Goal: Task Accomplishment & Management: Complete application form

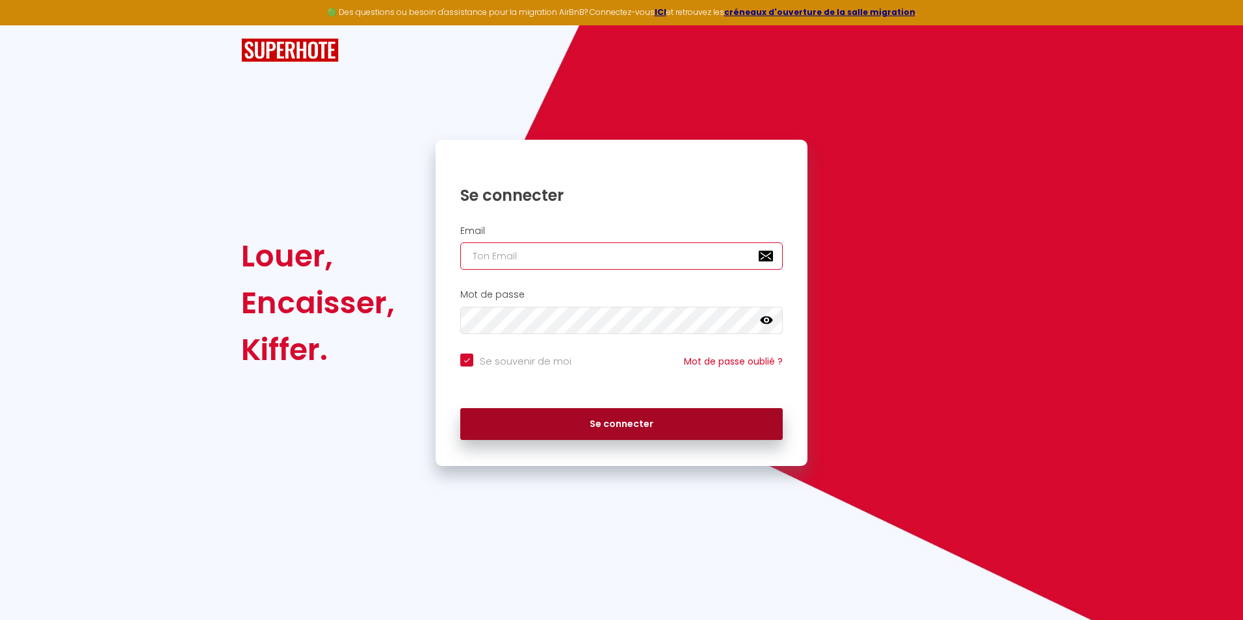
type input "[EMAIL_ADDRESS][DOMAIN_NAME]"
drag, startPoint x: 610, startPoint y: 420, endPoint x: 563, endPoint y: 431, distance: 48.7
click at [563, 431] on button "Se connecter" at bounding box center [621, 424] width 322 height 33
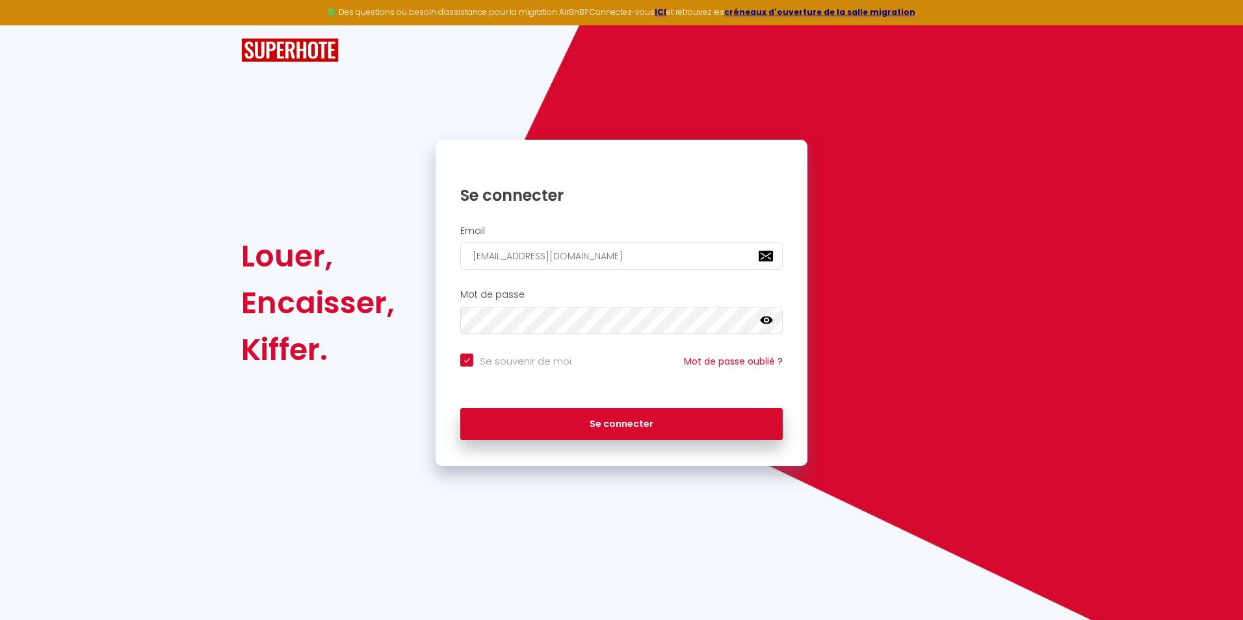
checkbox input "true"
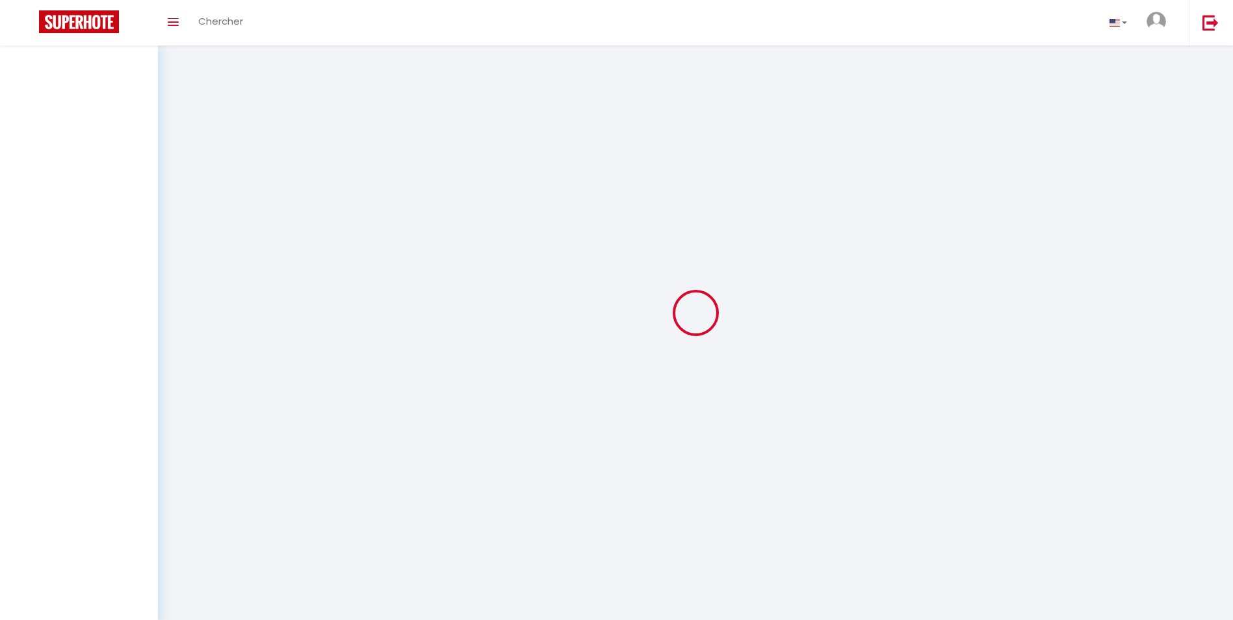
select select
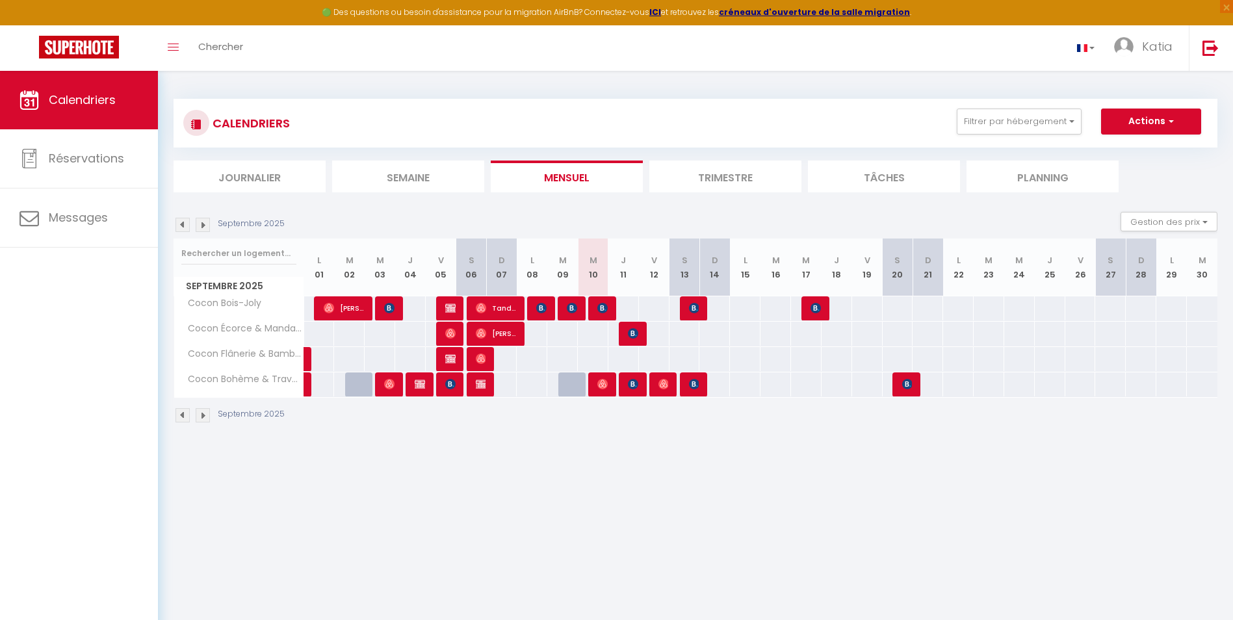
select select
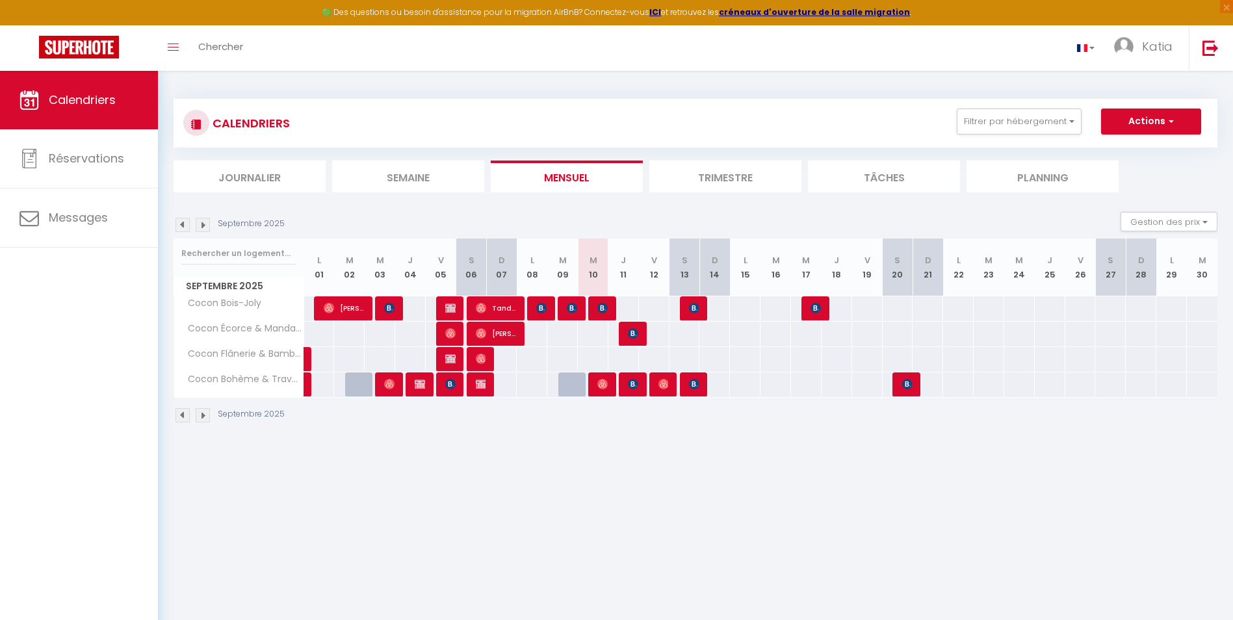
select select
click at [610, 312] on div at bounding box center [601, 308] width 31 height 25
click at [607, 312] on img at bounding box center [602, 308] width 10 height 10
select select "OK"
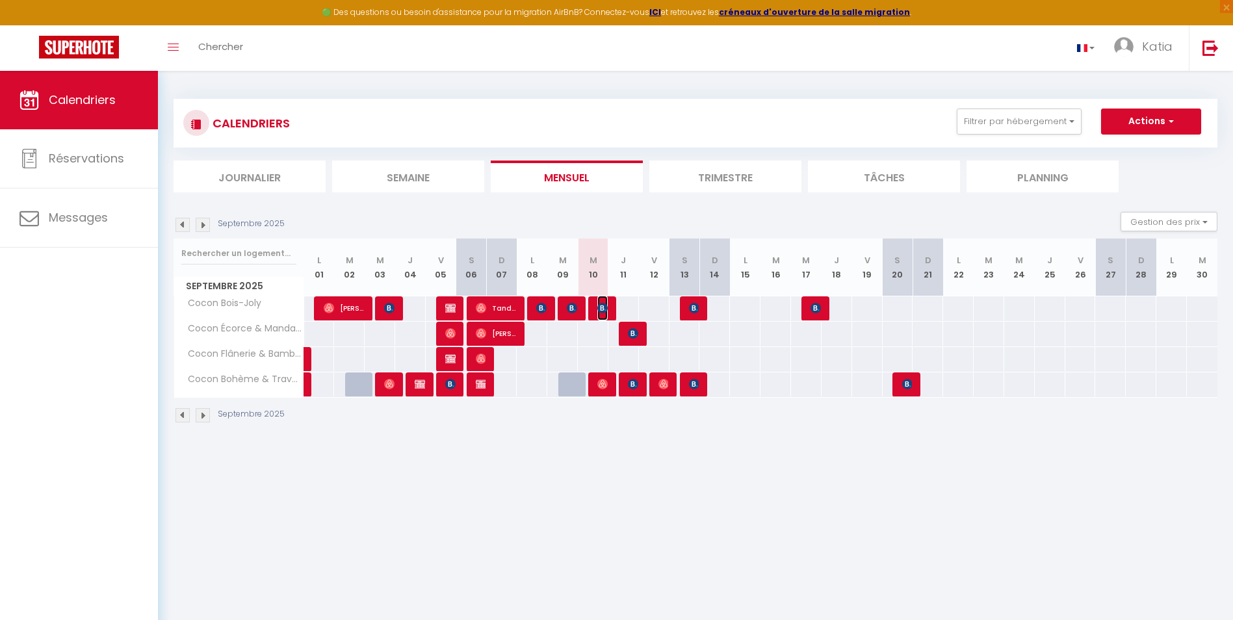
select select "OK"
select select "0"
select select "1"
select select
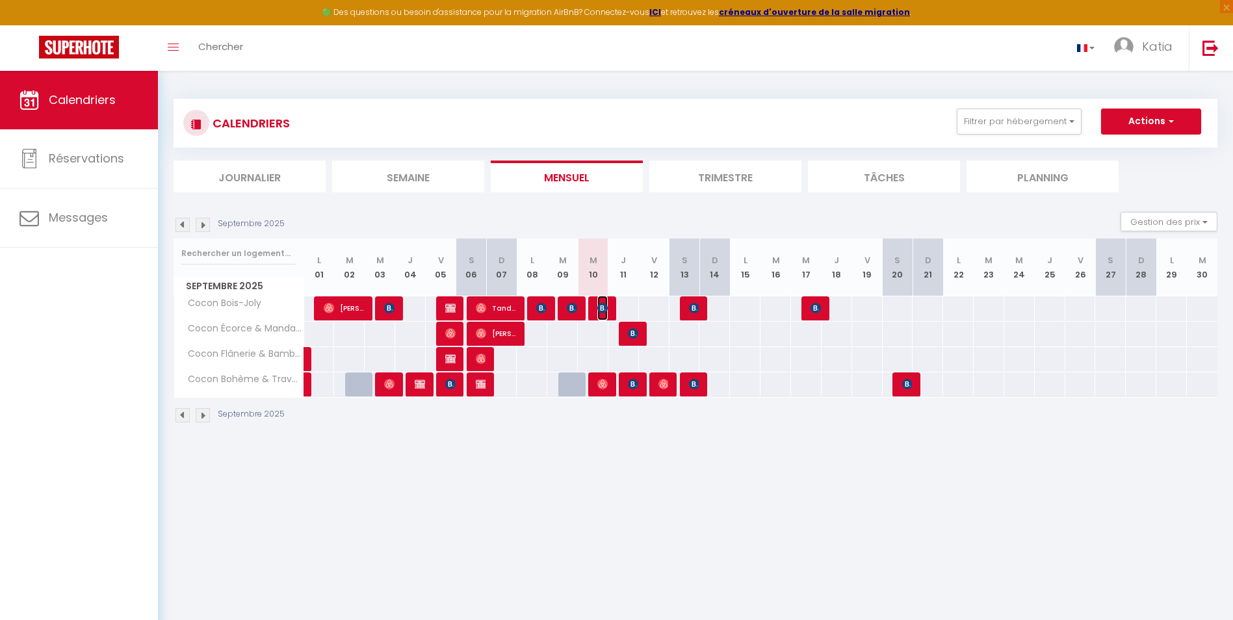
select select
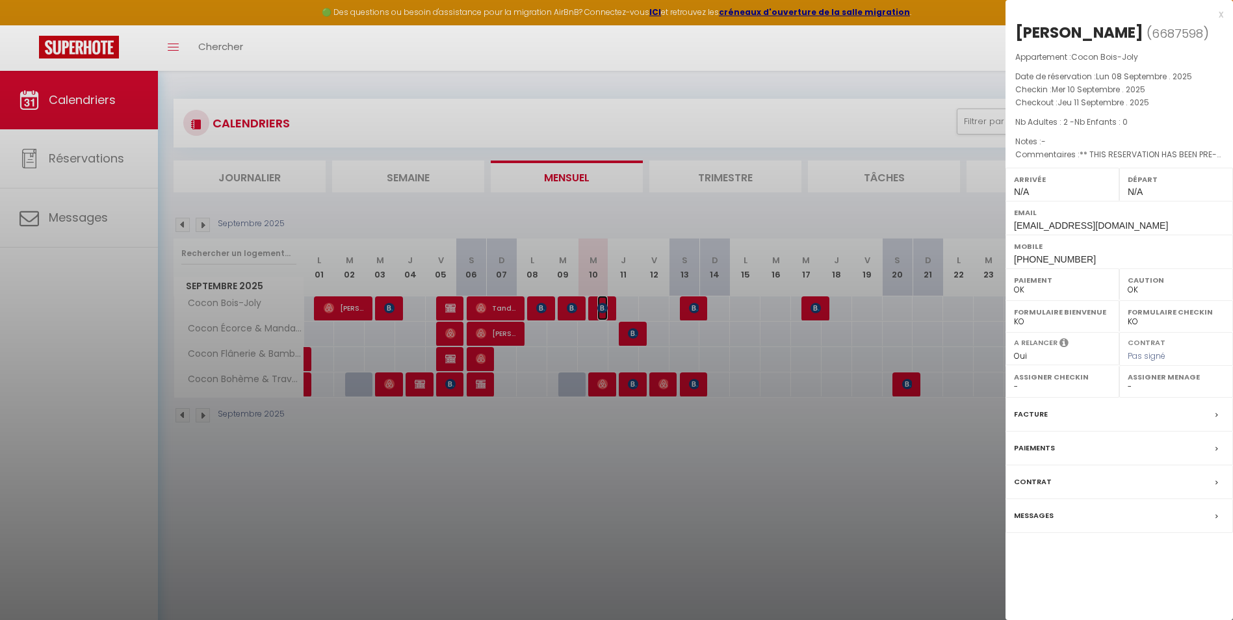
select select "26014"
click at [936, 111] on div at bounding box center [616, 310] width 1233 height 620
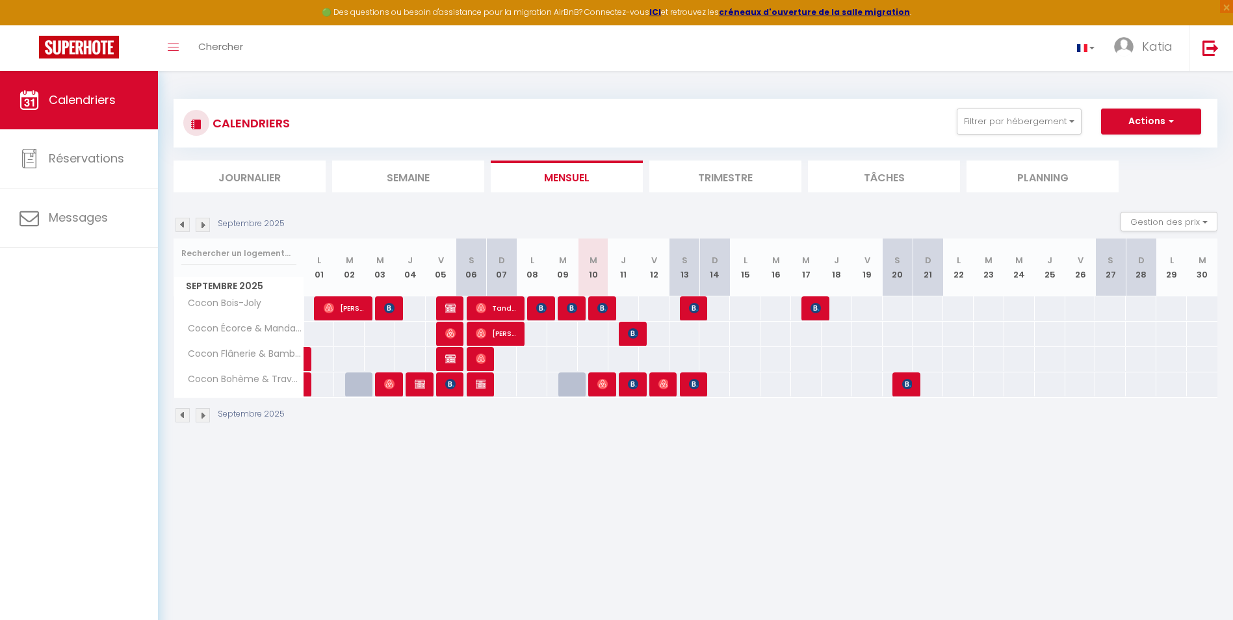
click at [936, 111] on div "CALENDRIERS Filtrer par hébergement Tous Cocon Bois-Joly Cocon Écorce & Mandari…" at bounding box center [695, 123] width 1024 height 29
click at [601, 303] on img at bounding box center [602, 308] width 10 height 10
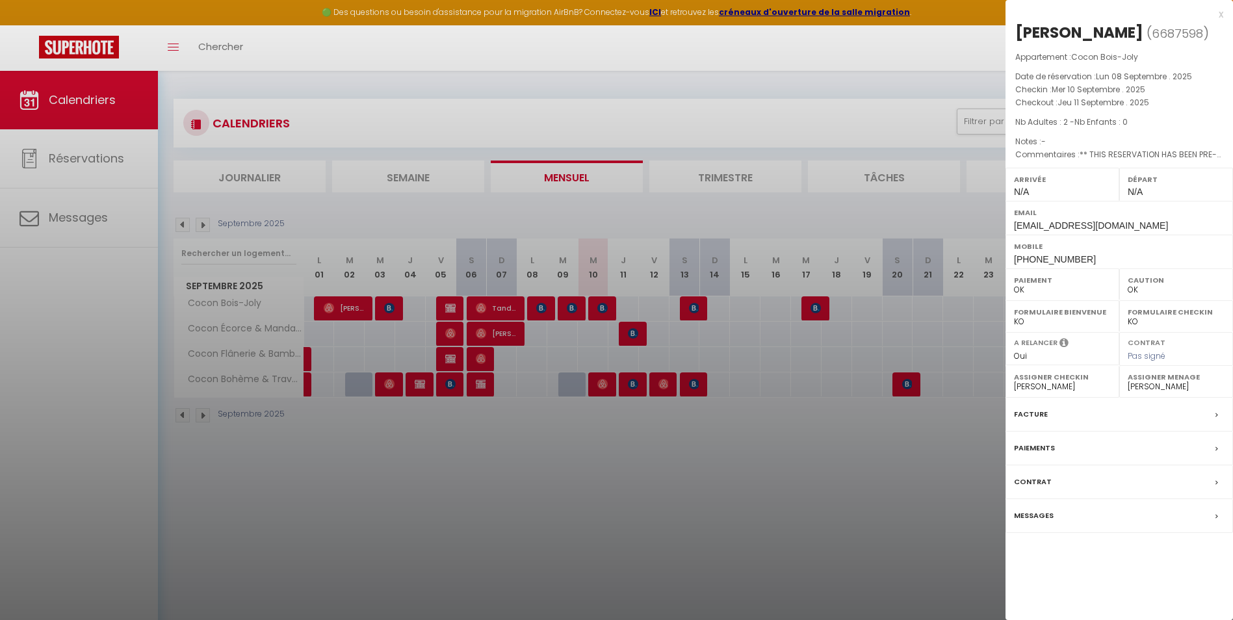
click at [1219, 14] on div "x" at bounding box center [1115, 15] width 218 height 16
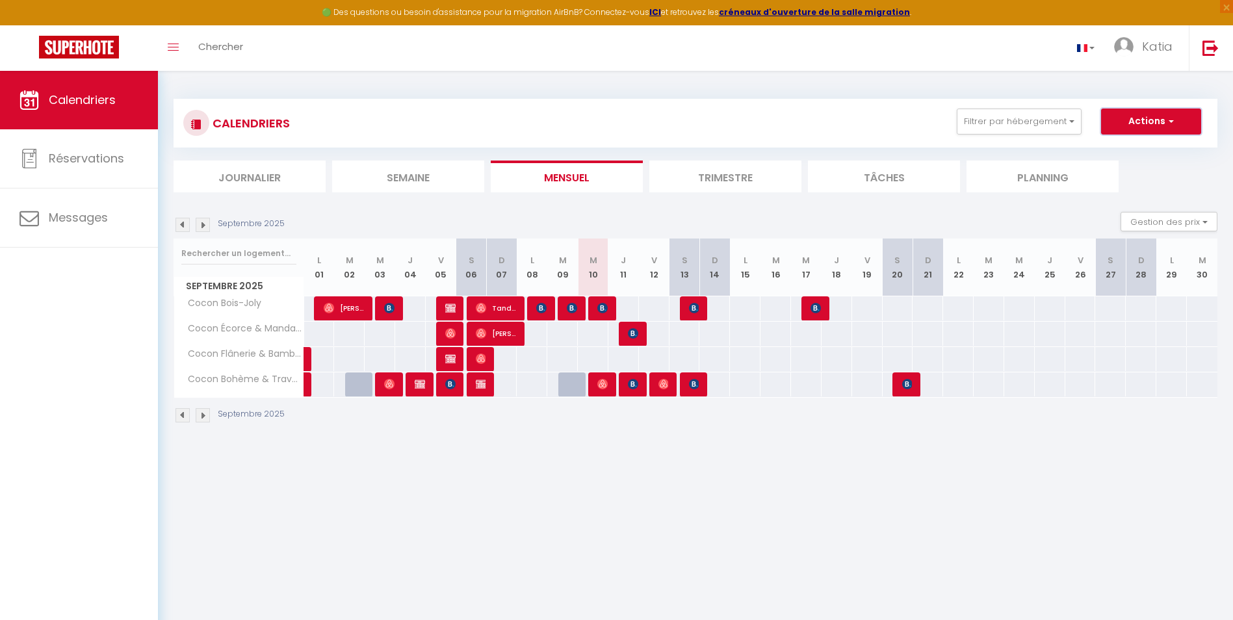
click at [1125, 114] on button "Actions" at bounding box center [1151, 122] width 100 height 26
click at [1123, 147] on link "Nouvelle réservation" at bounding box center [1137, 152] width 113 height 20
select select
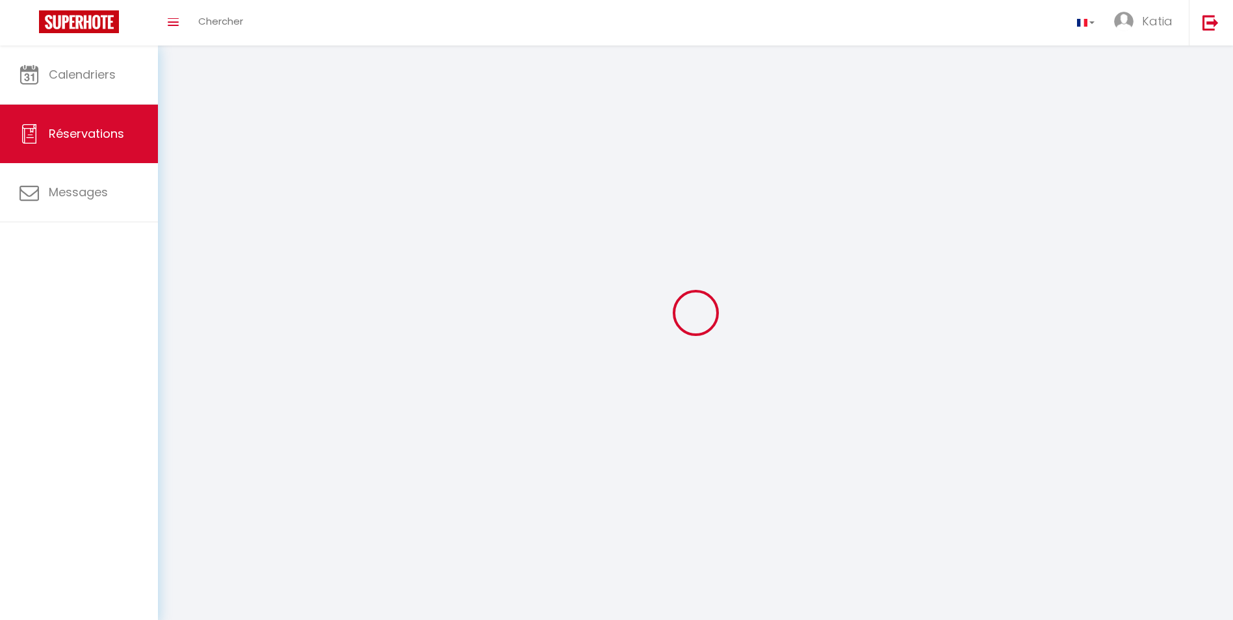
select select
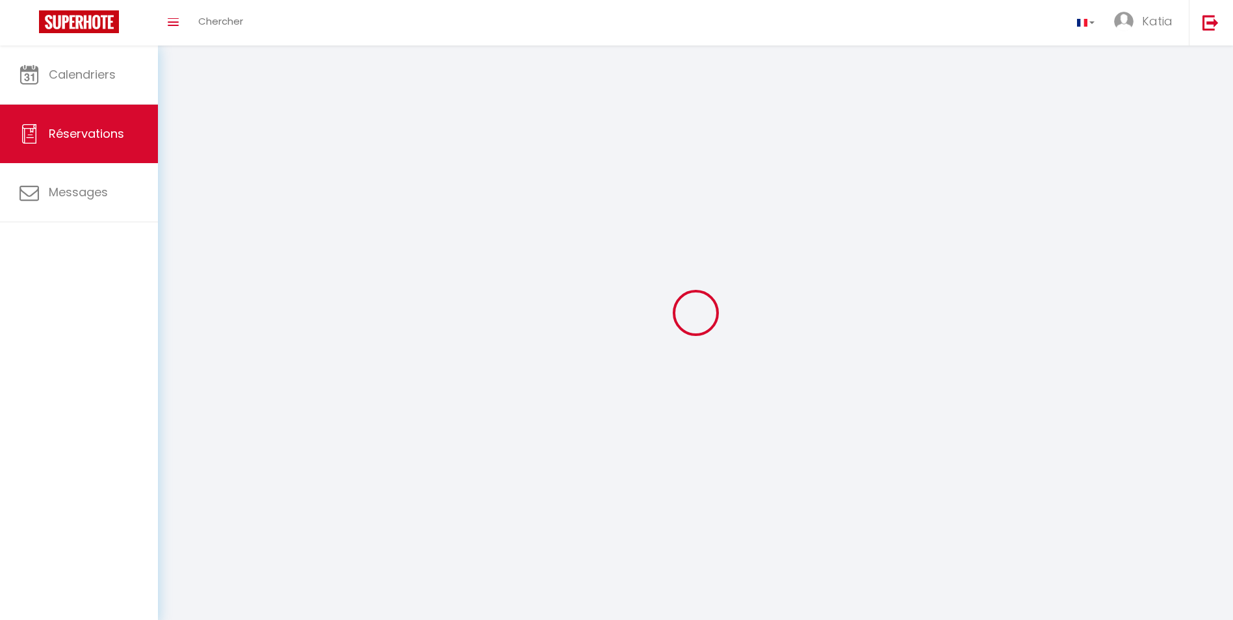
select select
checkbox input "false"
select select
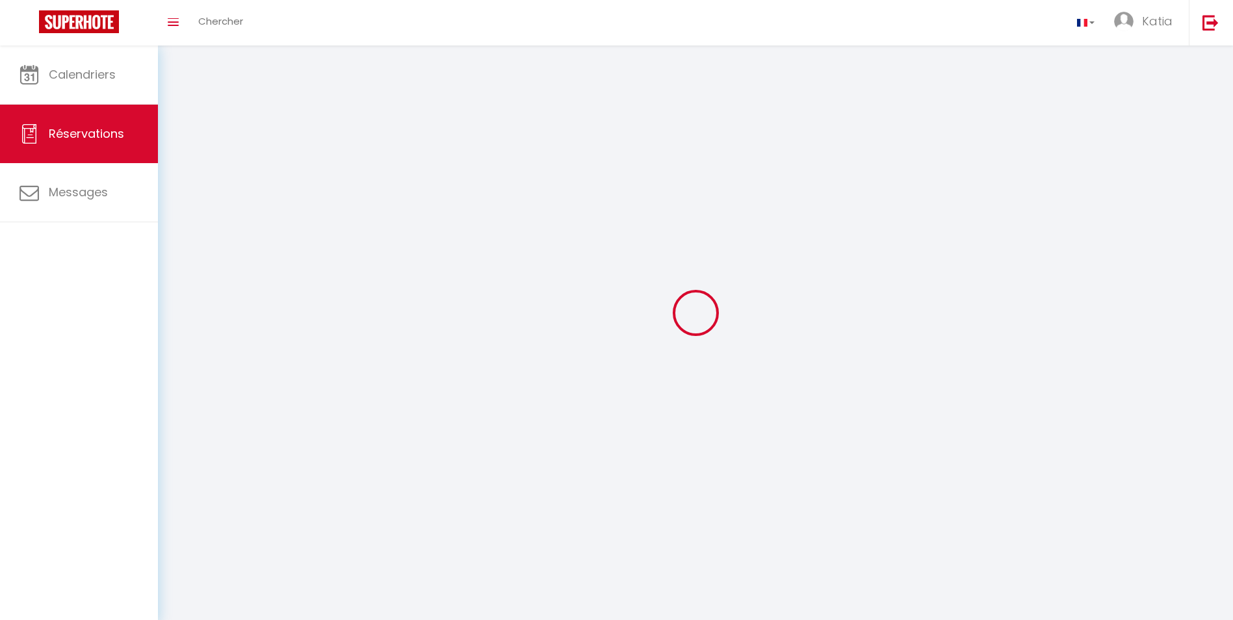
select select
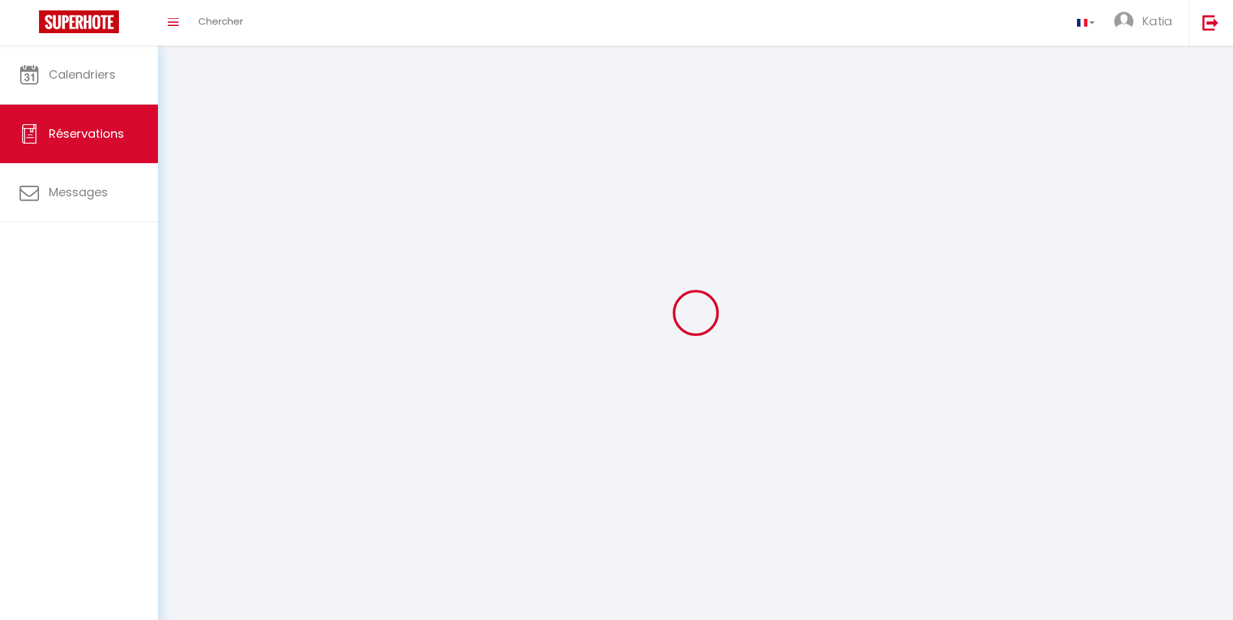
select select
checkbox input "false"
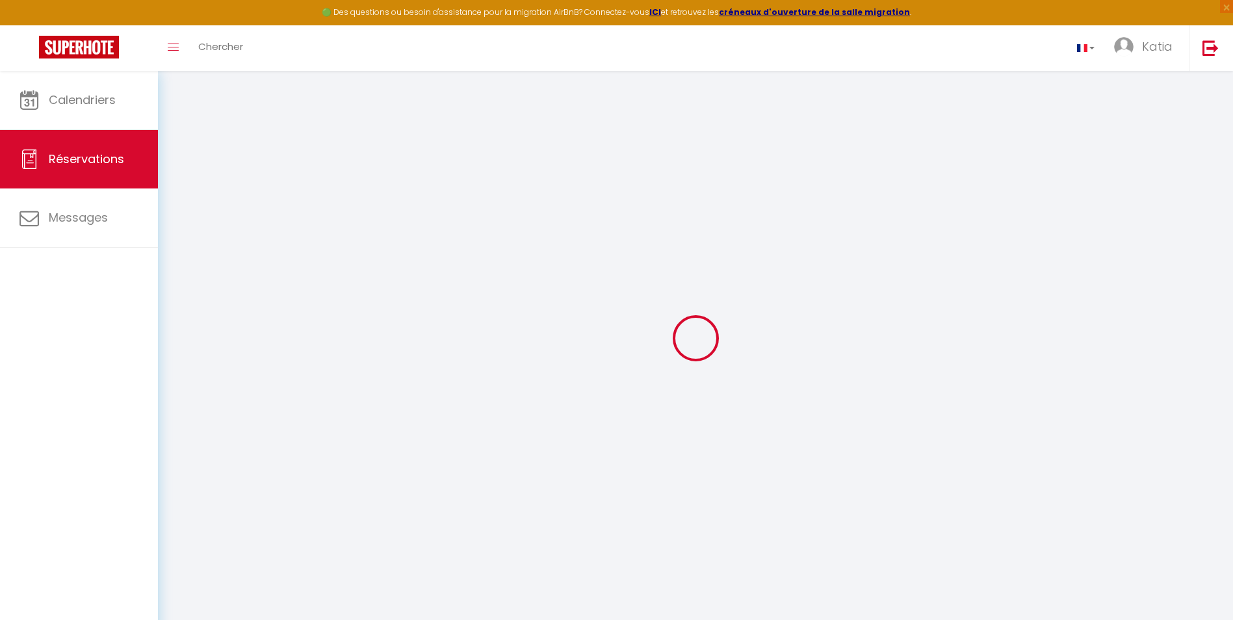
select select
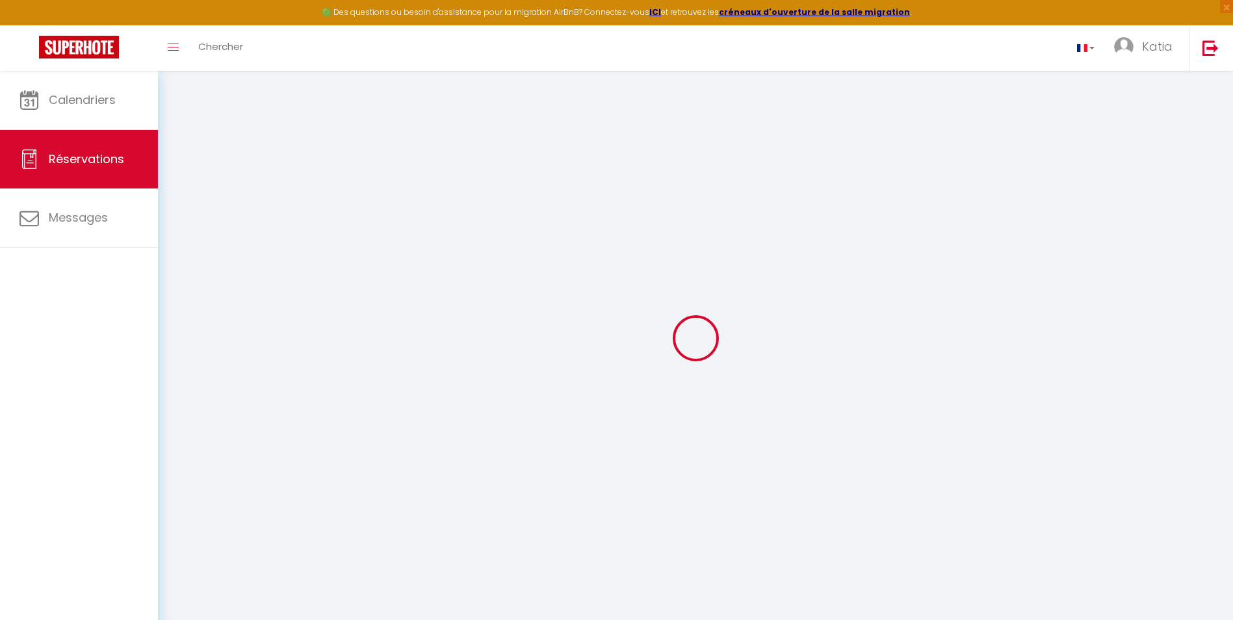
select select
checkbox input "false"
select select
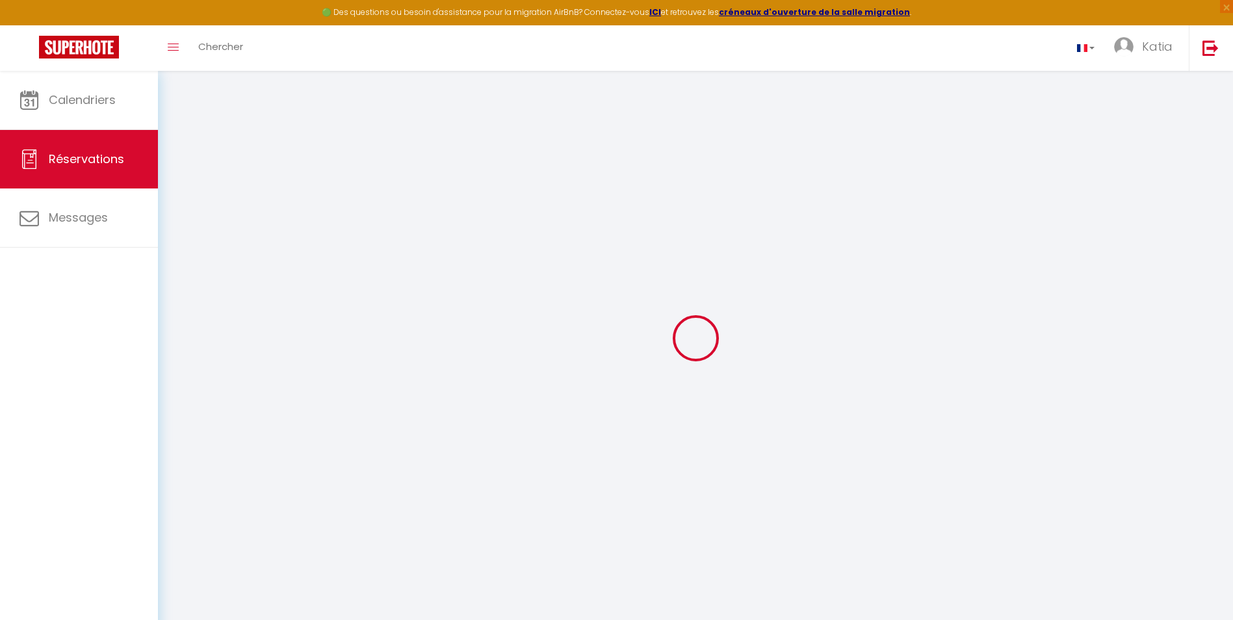
select select
checkbox input "false"
select select
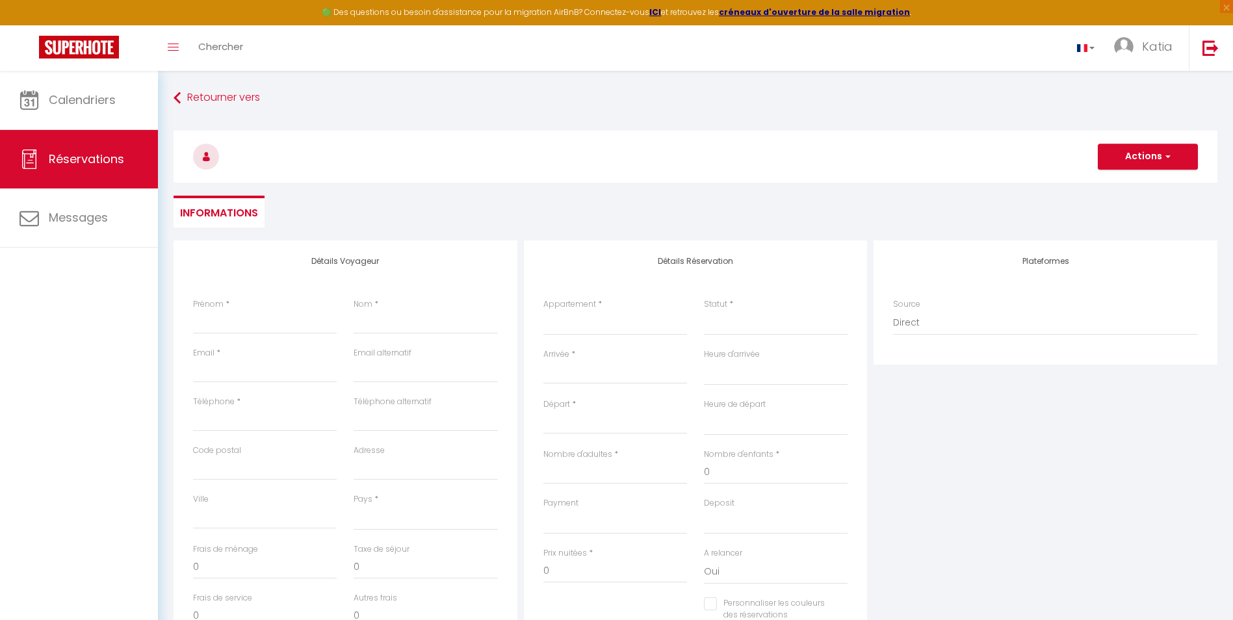
select select
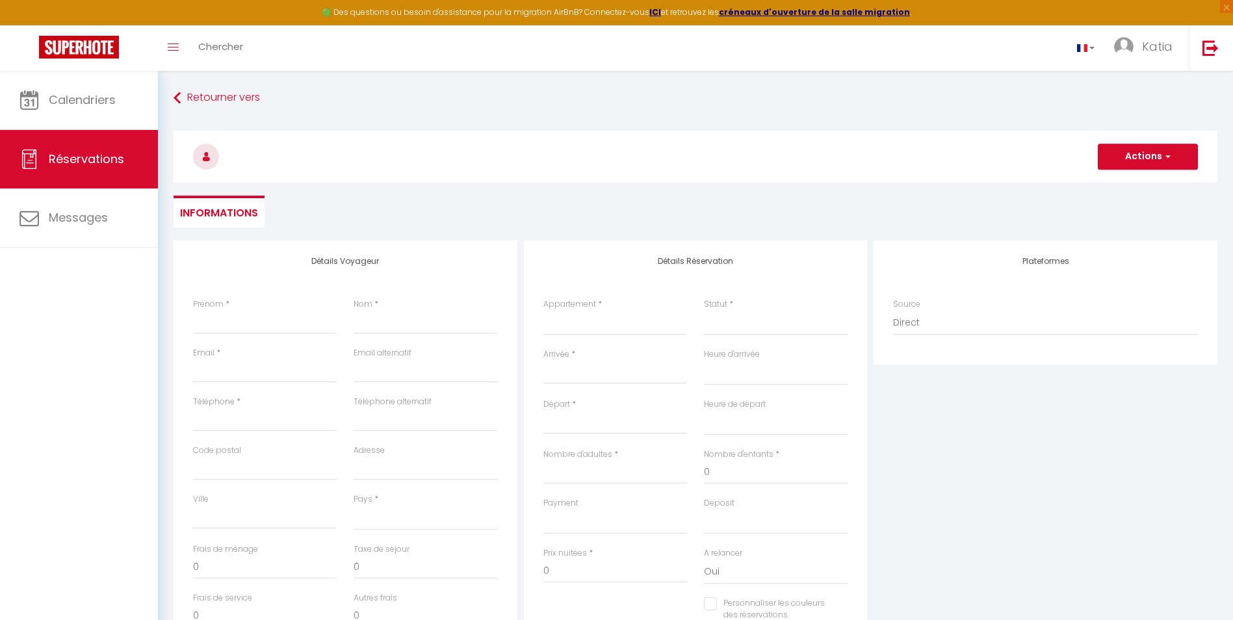
checkbox input "false"
select select
click at [302, 319] on input "Prénom" at bounding box center [265, 322] width 144 height 23
type input "g"
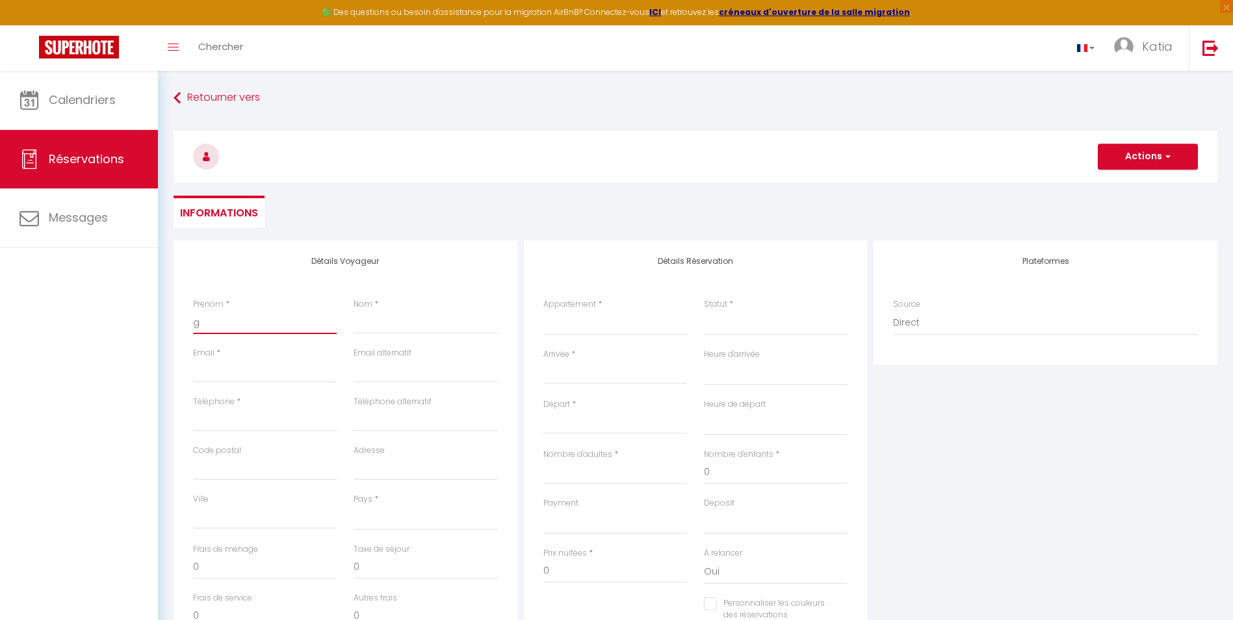
select select
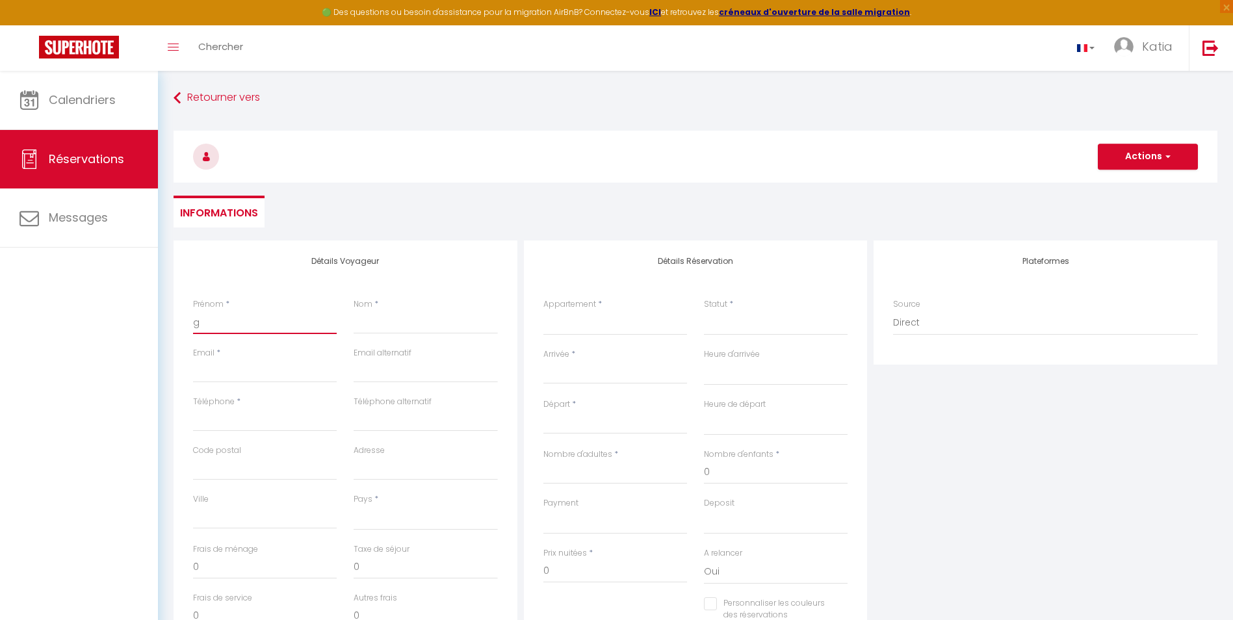
select select
checkbox input "false"
type input "ga"
select select
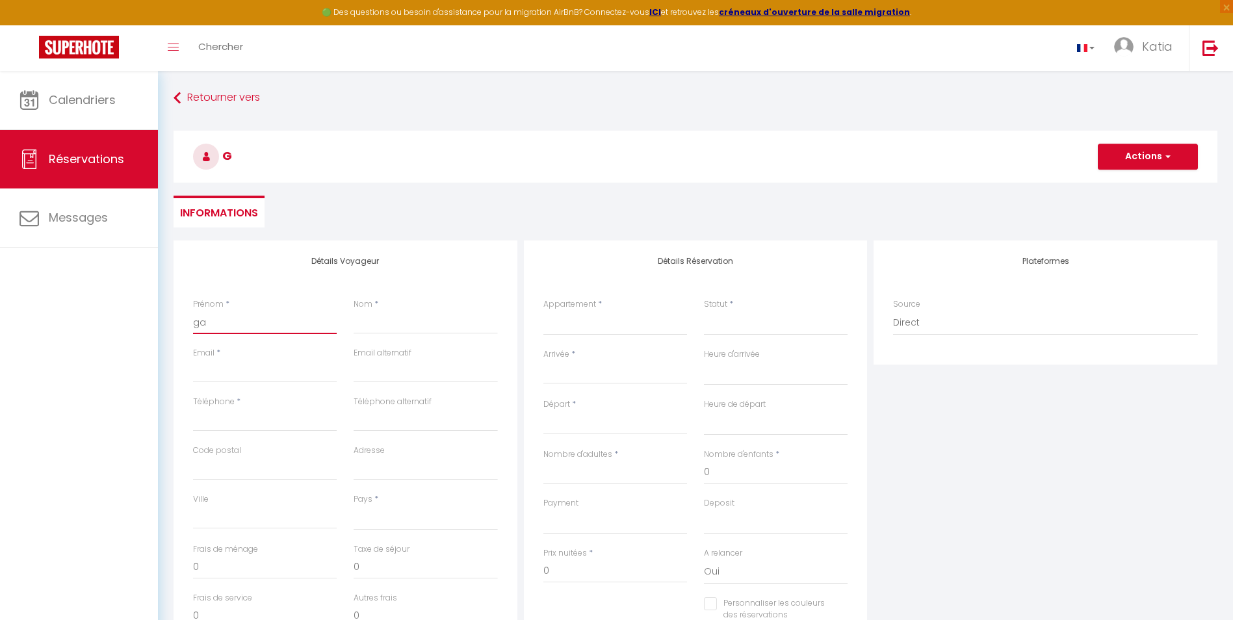
select select
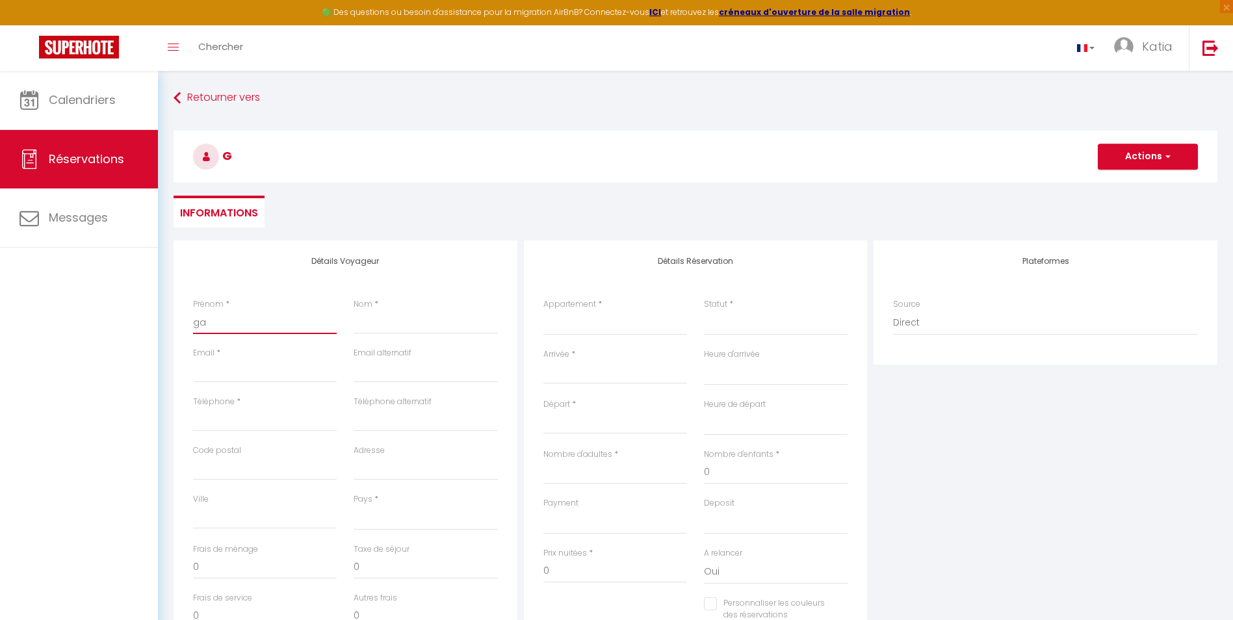
select select
checkbox input "false"
type input "gab"
select select
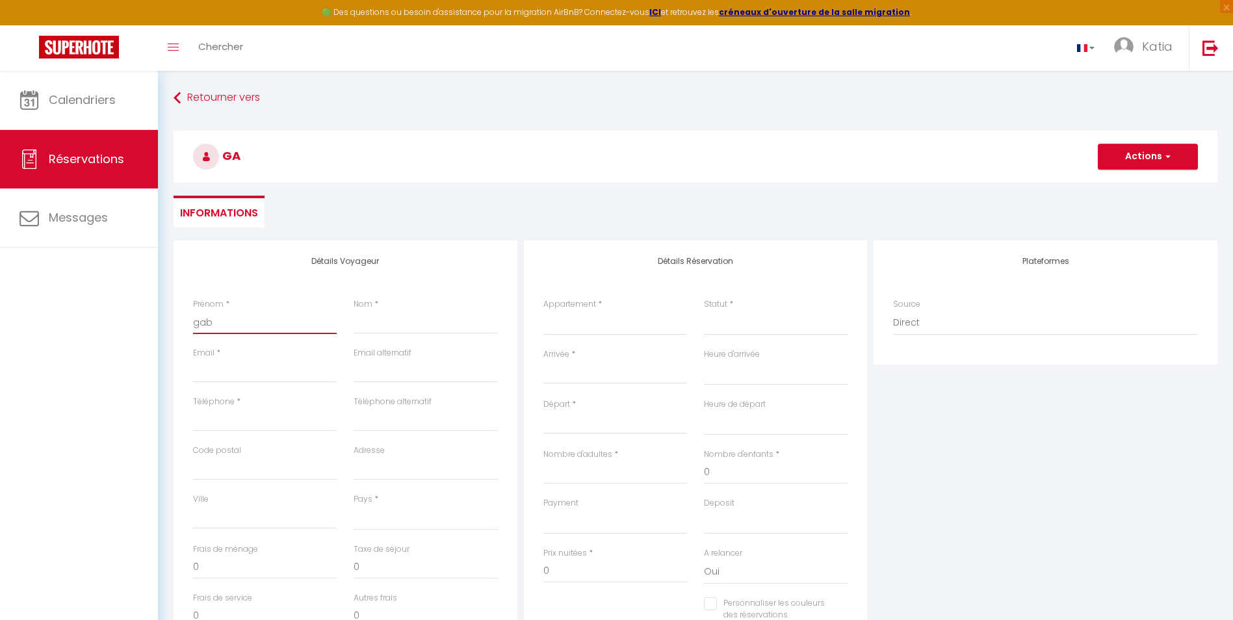
select select
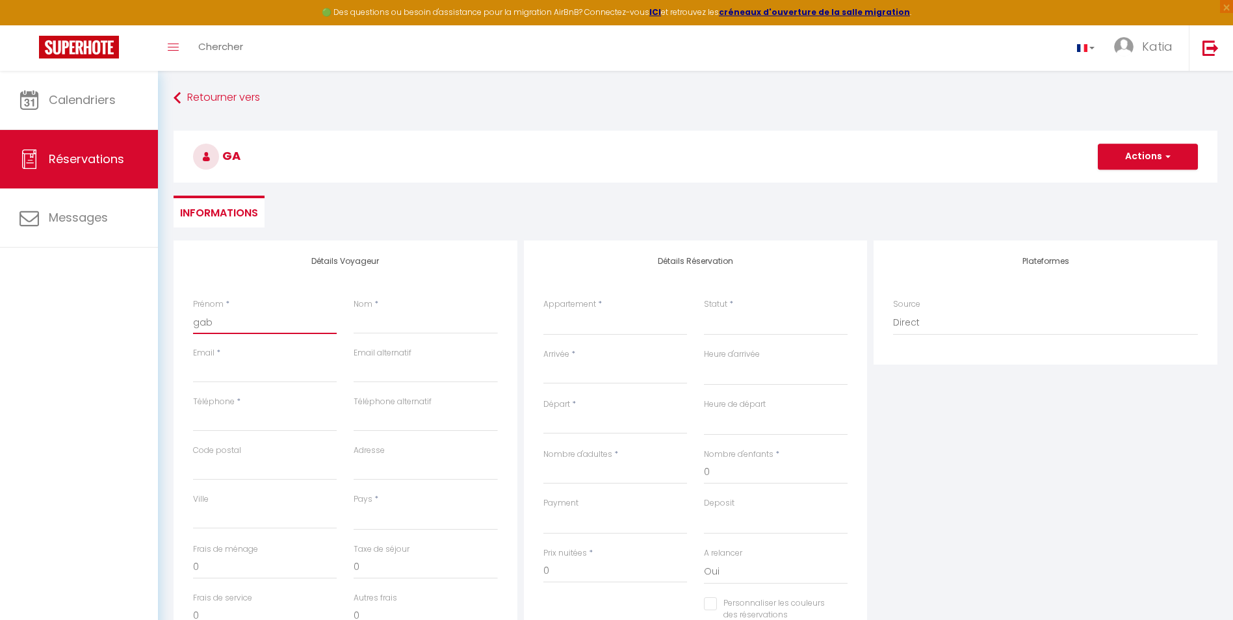
checkbox input "false"
type input "gabr"
select select
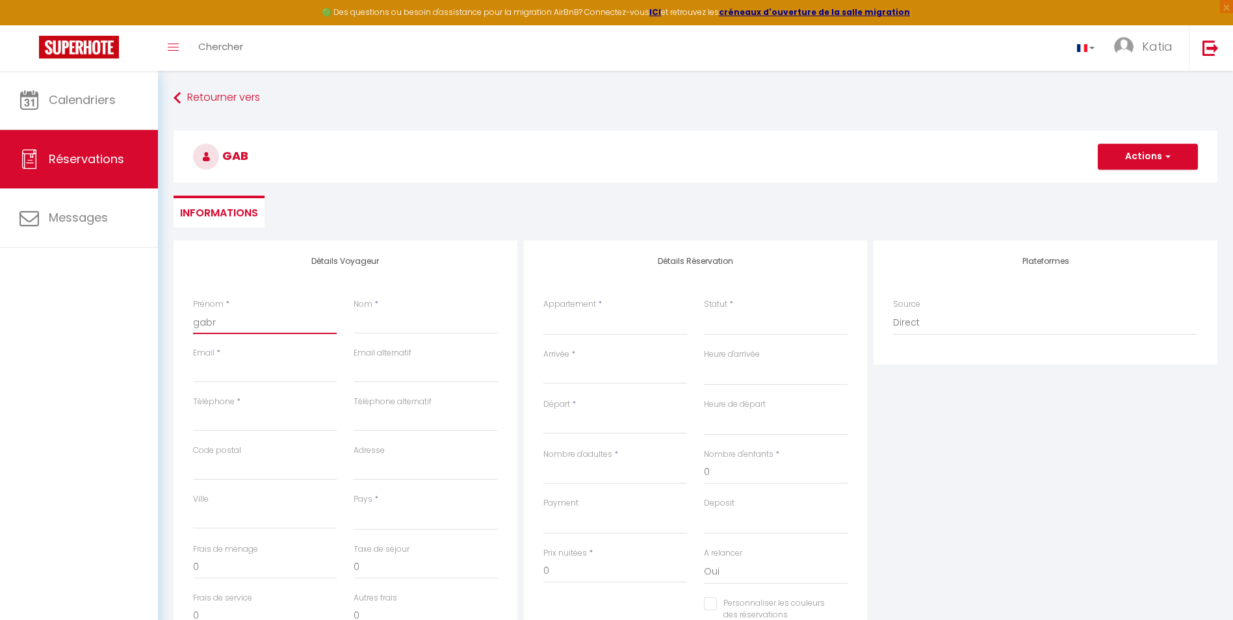
select select
checkbox input "false"
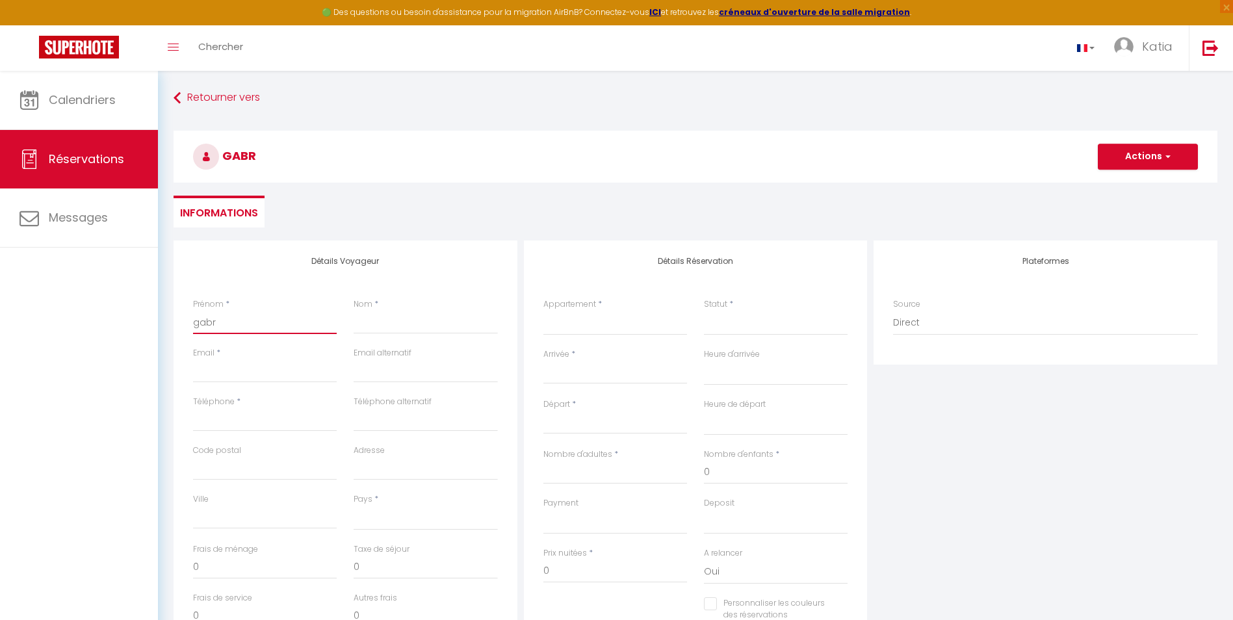
type input "gabri"
select select
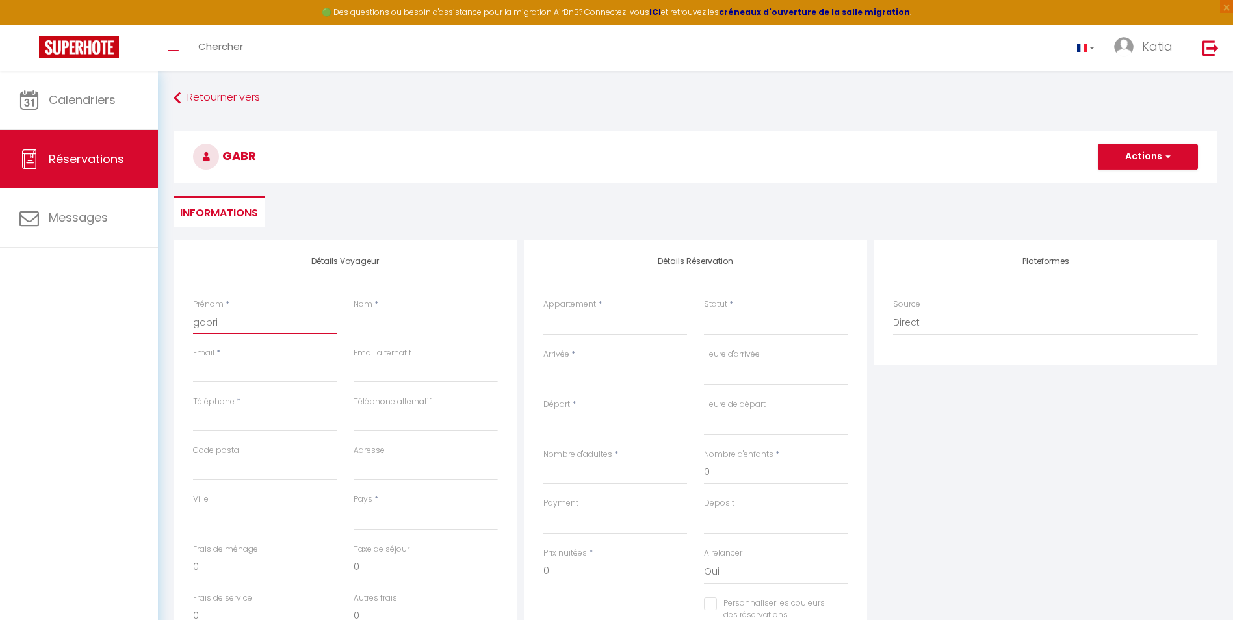
select select
checkbox input "false"
type input "gabrie"
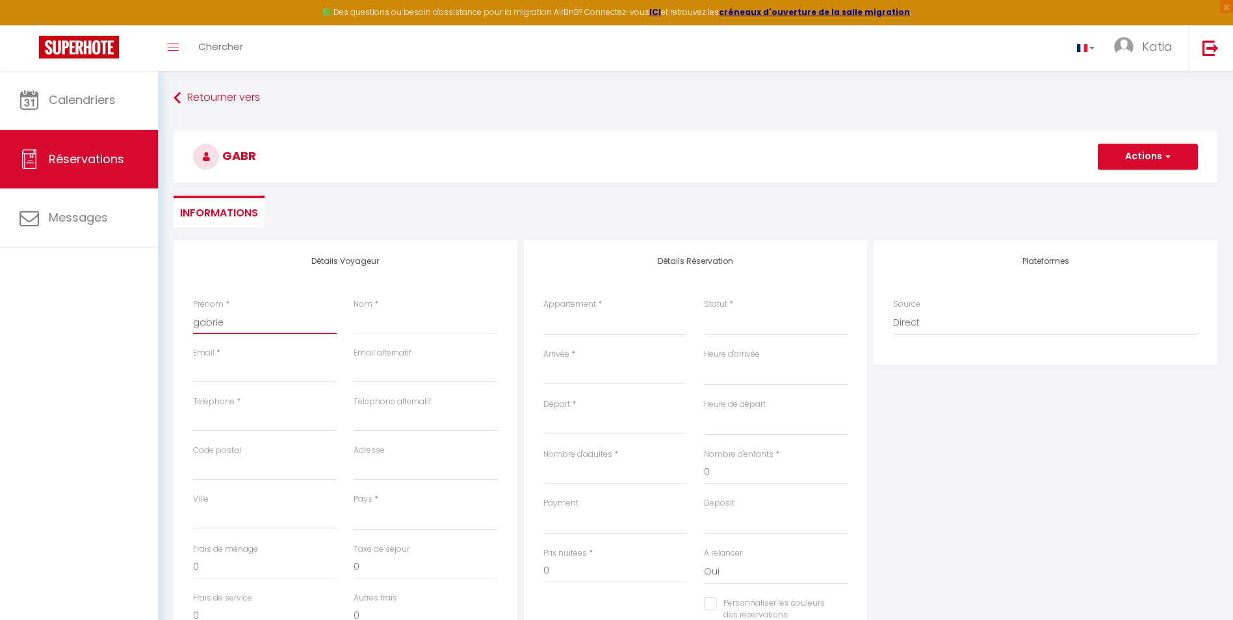
select select
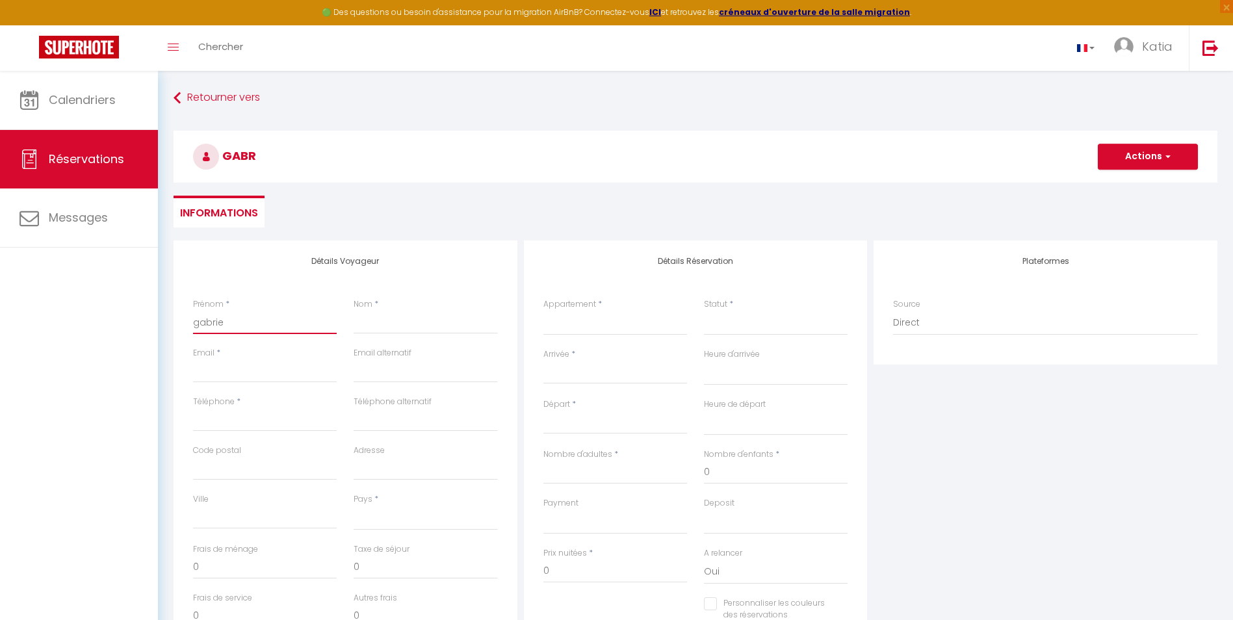
select select
checkbox input "false"
type input "gabriel"
select select
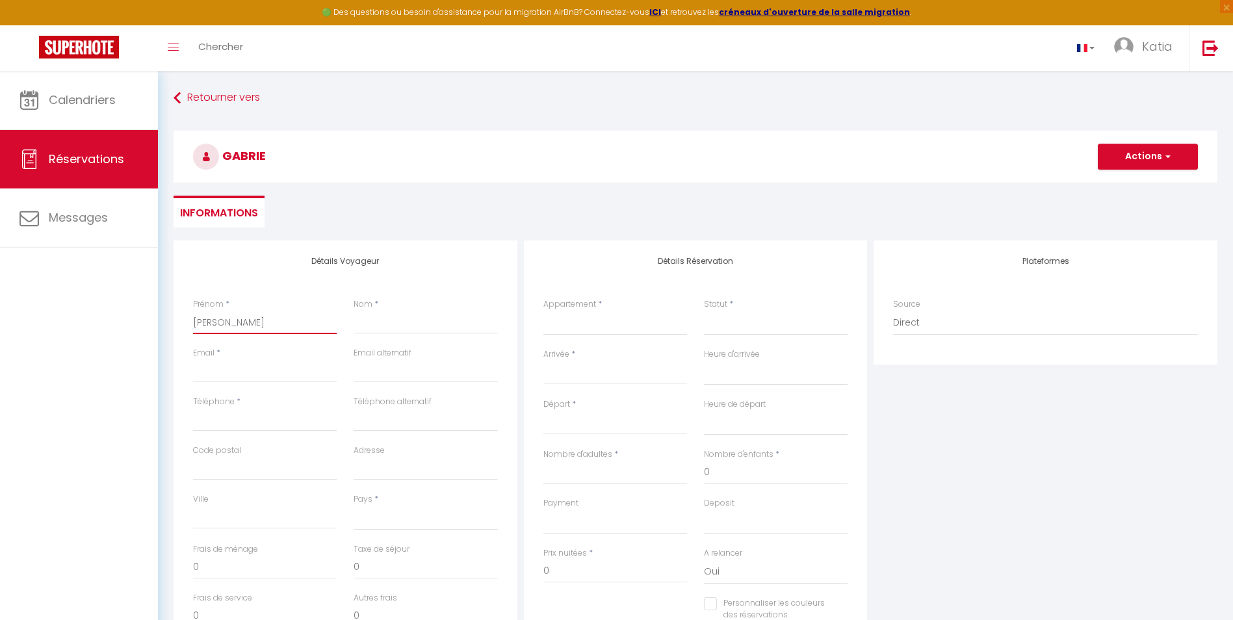
select select
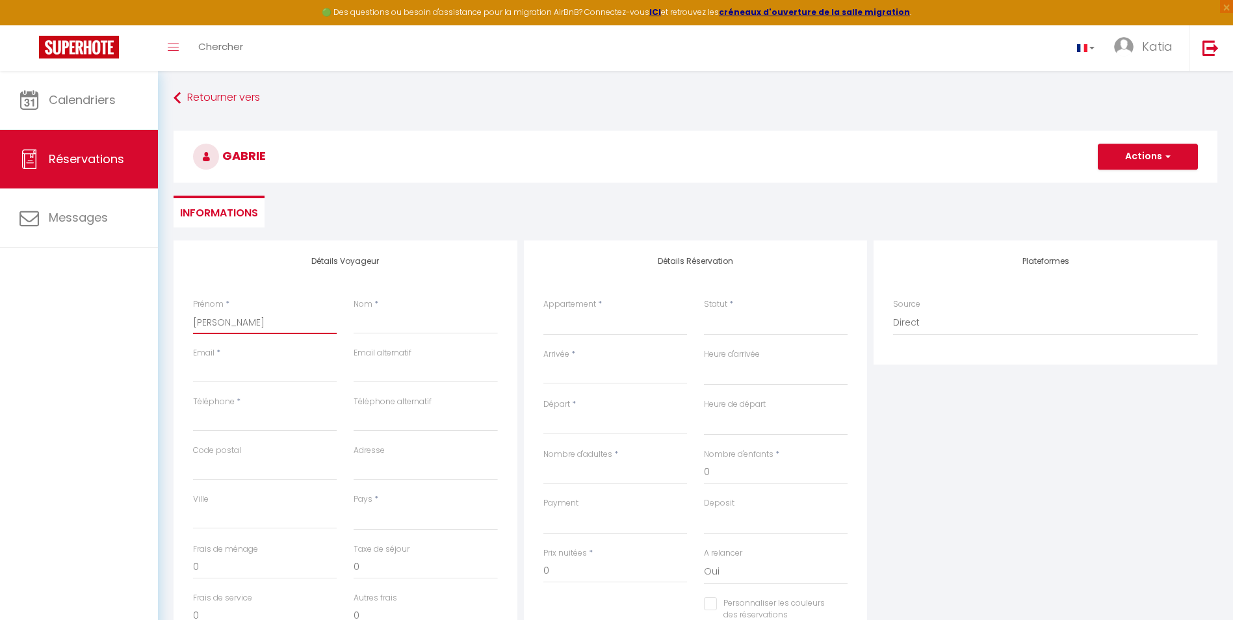
select select
checkbox input "false"
type input "gabriel"
click at [378, 320] on input "Nom" at bounding box center [426, 322] width 144 height 23
type input "b"
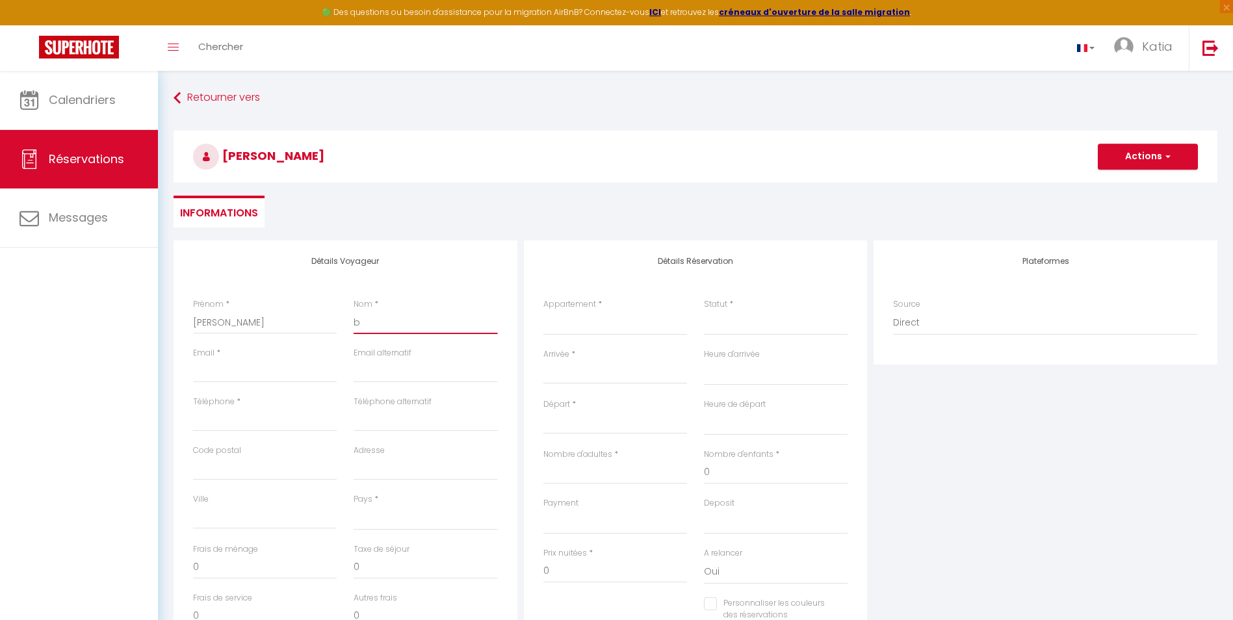
select select
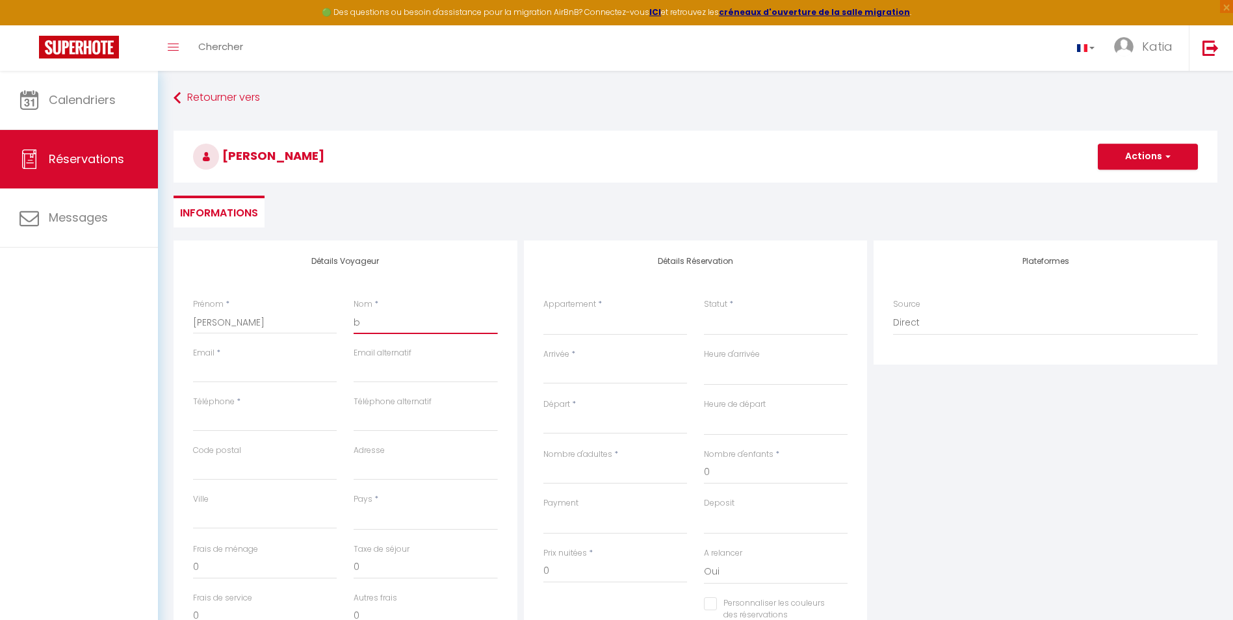
select select
checkbox input "false"
type input "be"
select select
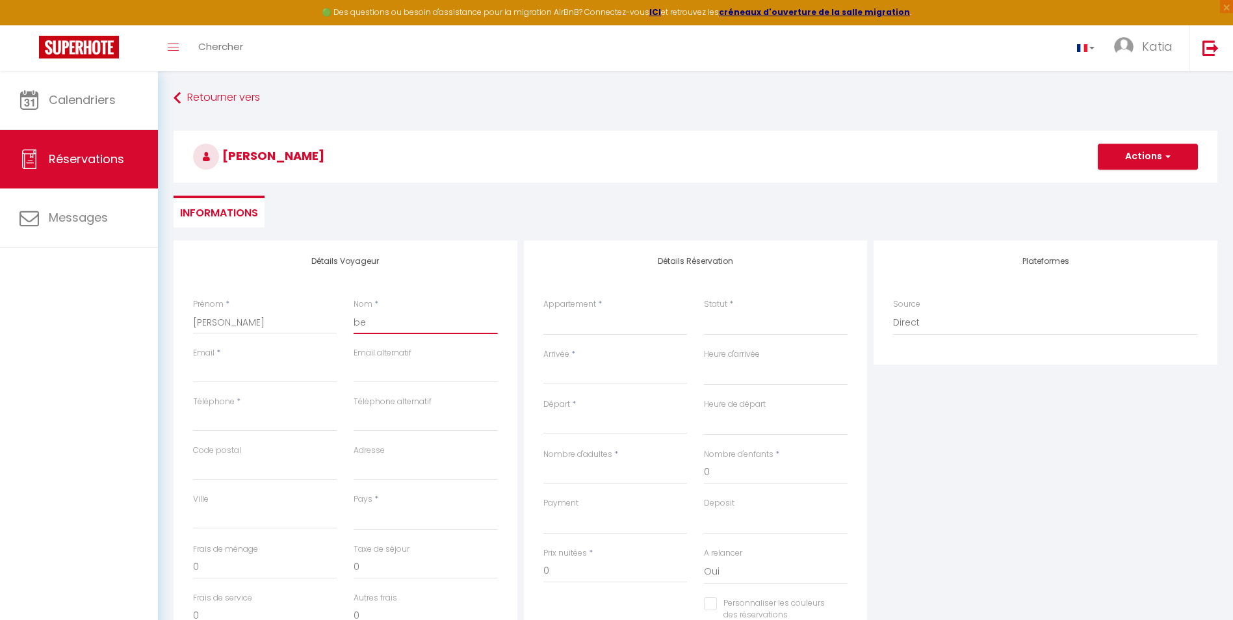
select select
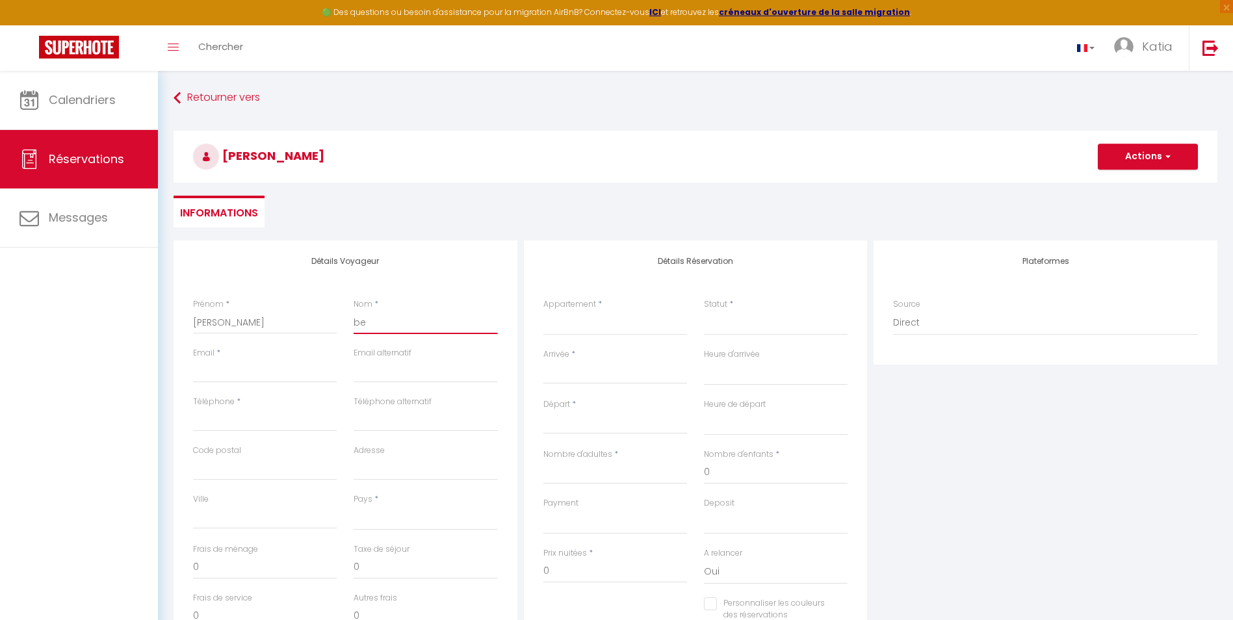
select select
checkbox input "false"
type input "ber"
select select
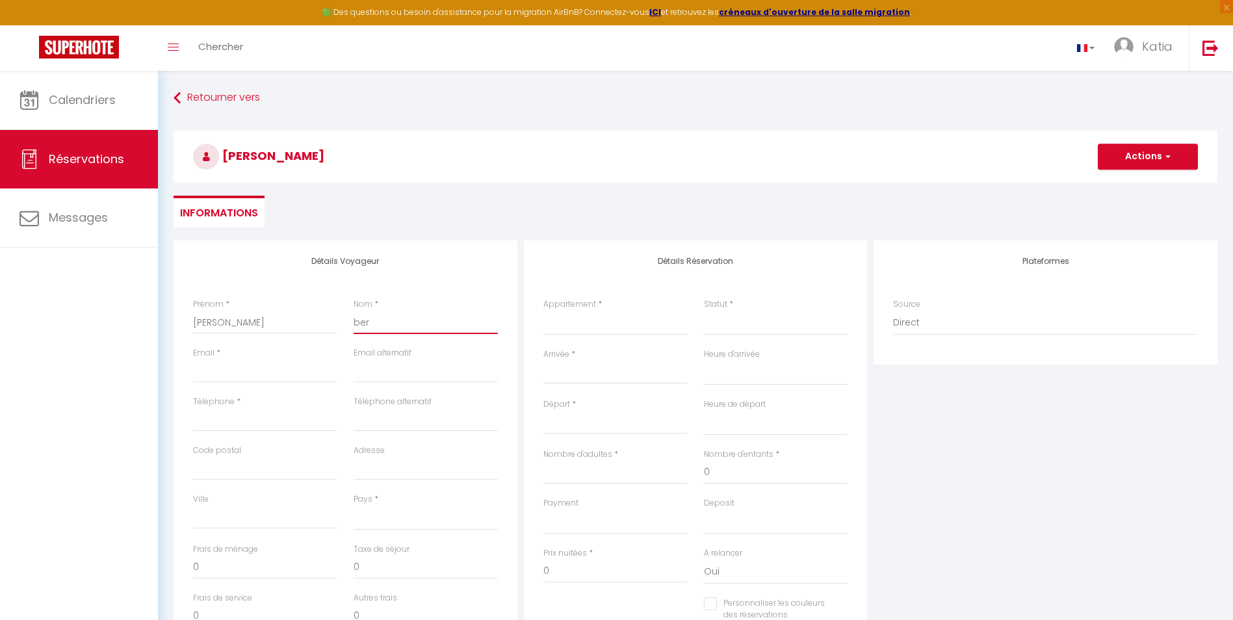
select select
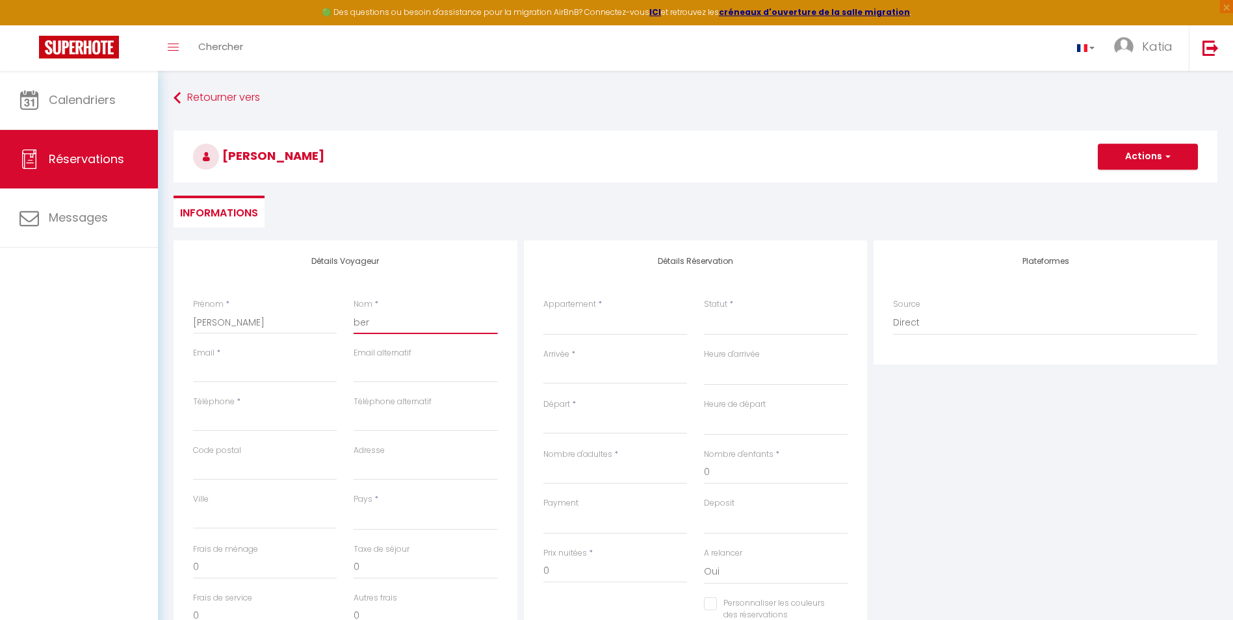
checkbox input "false"
type input "bern"
select select
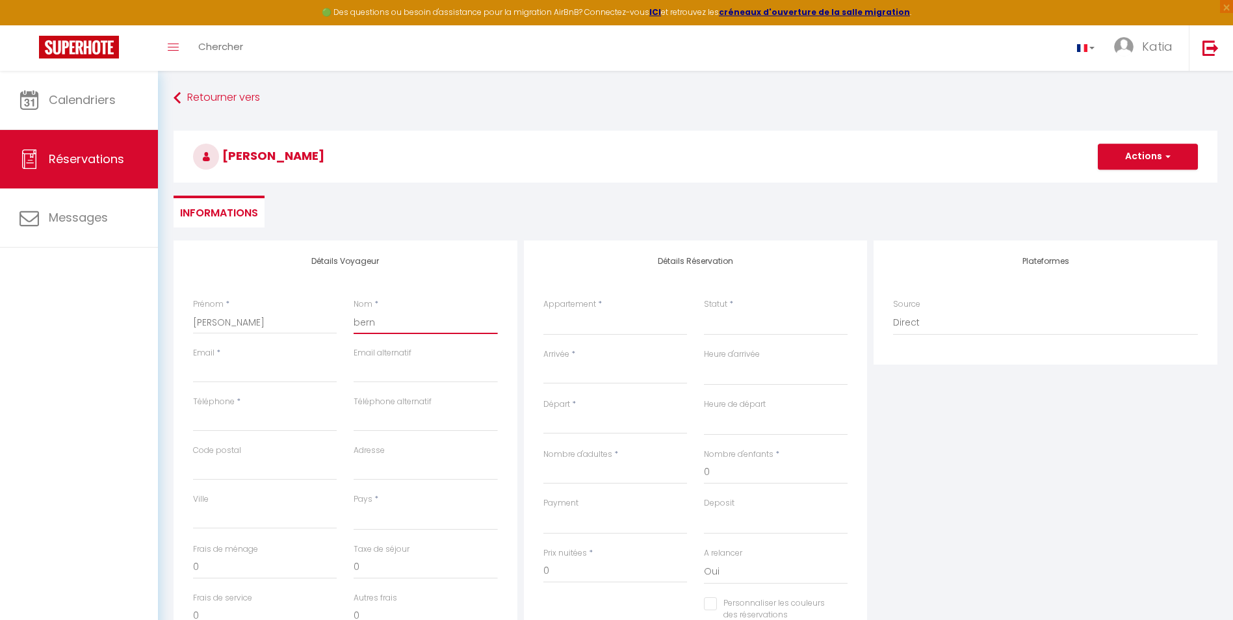
select select
checkbox input "false"
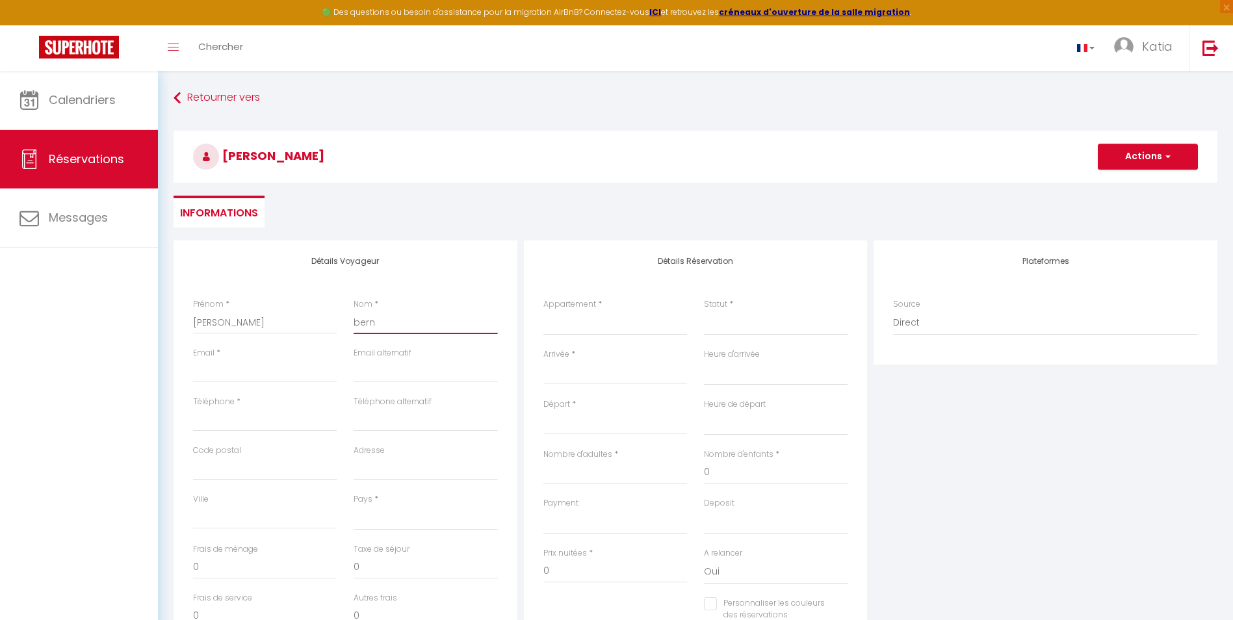
type input "berna"
select select
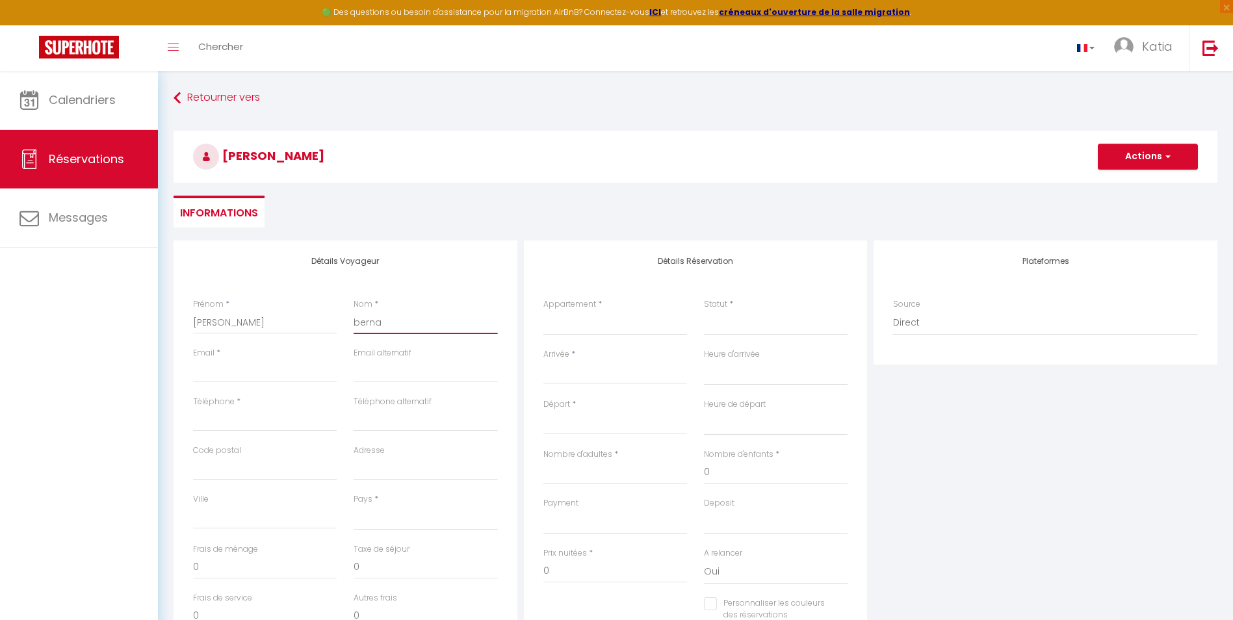
select select
checkbox input "false"
type input "bernar"
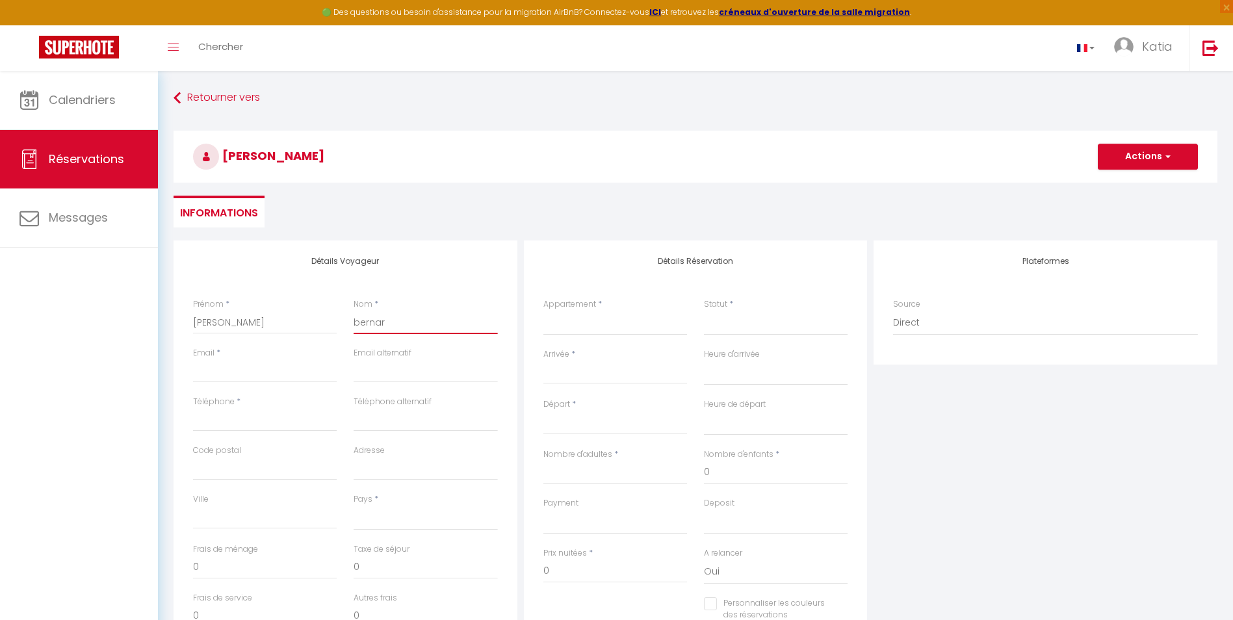
select select
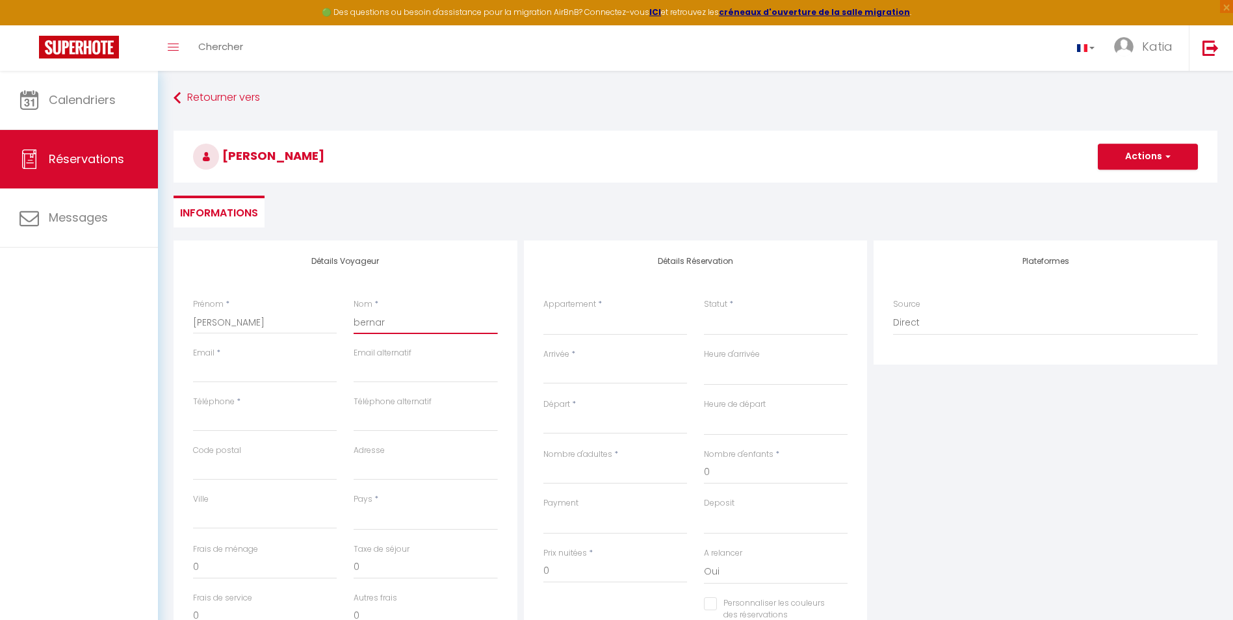
select select
checkbox input "false"
type input "bernard"
select select
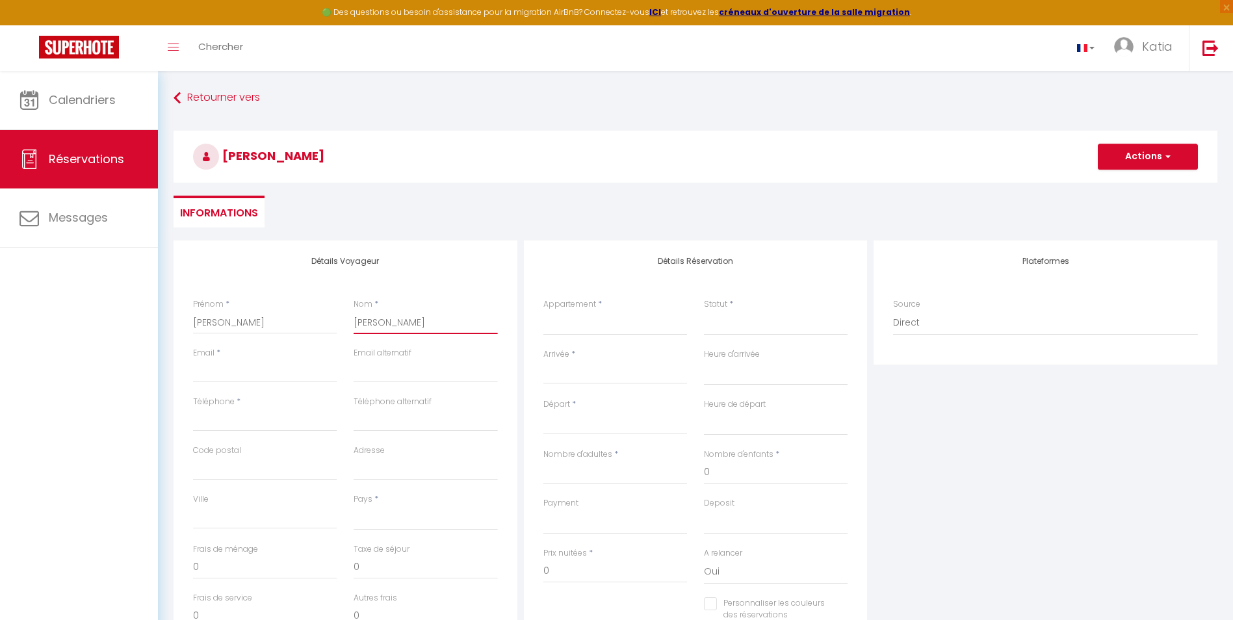
select select
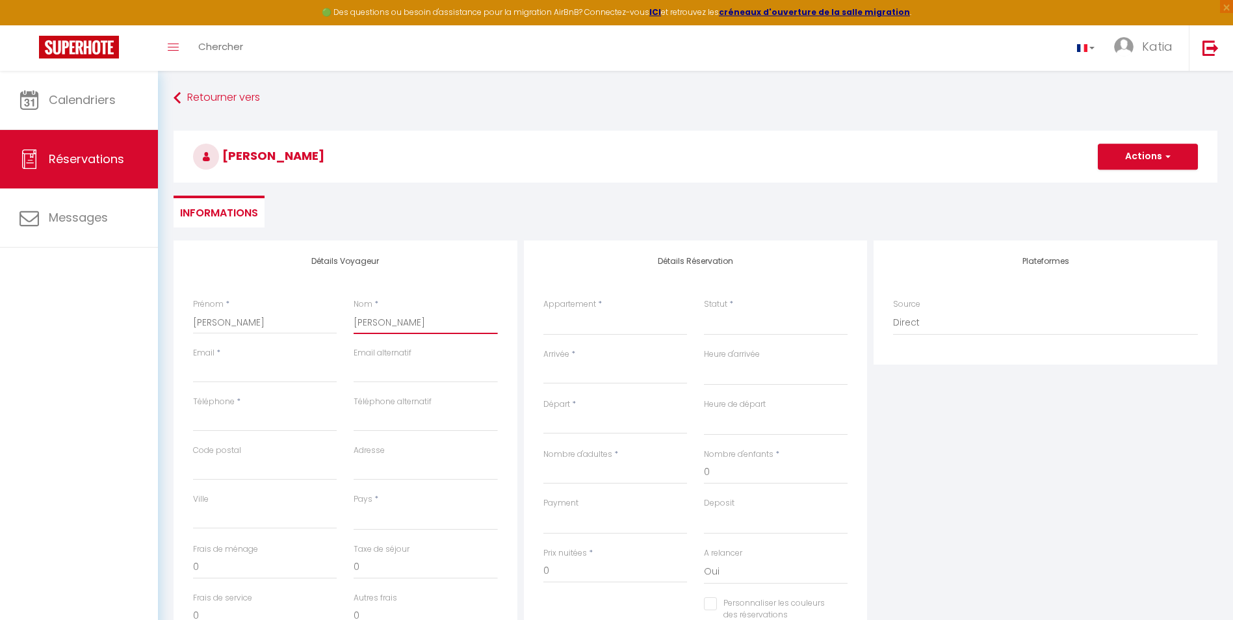
select select
checkbox input "false"
type input "bernard"
click at [248, 365] on input "Email" at bounding box center [265, 370] width 144 height 23
click at [248, 366] on input "Email" at bounding box center [265, 370] width 144 height 23
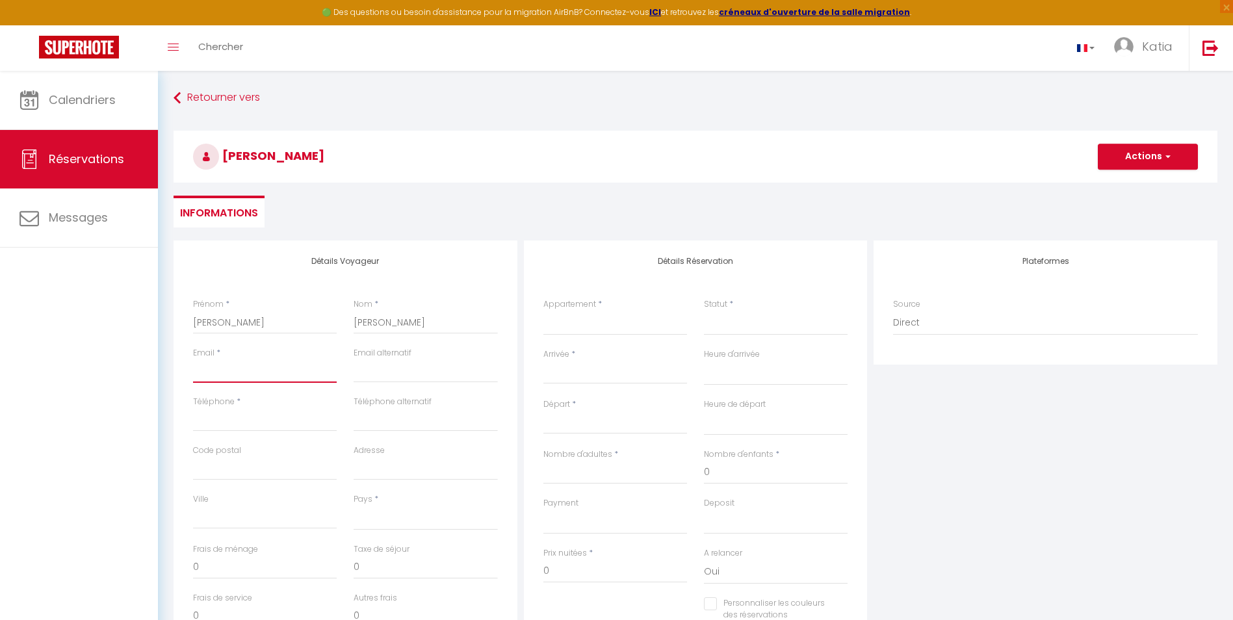
type input "m.k.conciergerie27@gmail.com"
type input "0775262270"
type input "89500"
type input "21 Bis Rue du Menhir, 89500 Égriselles-le-Bocage, France"
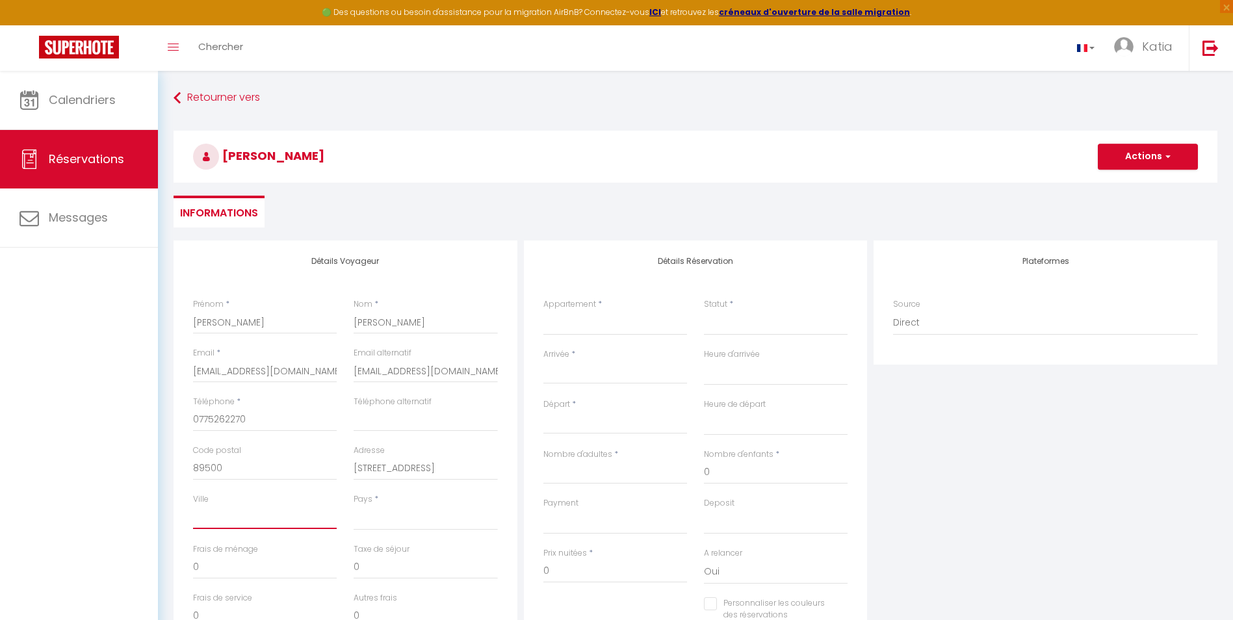
type input "EGRISELLES LE BOCAGE"
click at [196, 324] on input "gabriel" at bounding box center [265, 322] width 144 height 23
click at [359, 317] on input "bernard" at bounding box center [426, 322] width 144 height 23
click at [595, 322] on select "Cocon Bois-Joly Cocon Flânerie & Bambou Cocon Bohème & Travertin Cocon Écorce &…" at bounding box center [615, 323] width 144 height 25
click at [543, 311] on select "Cocon Bois-Joly Cocon Flânerie & Bambou Cocon Bohème & Travertin Cocon Écorce &…" at bounding box center [615, 323] width 144 height 25
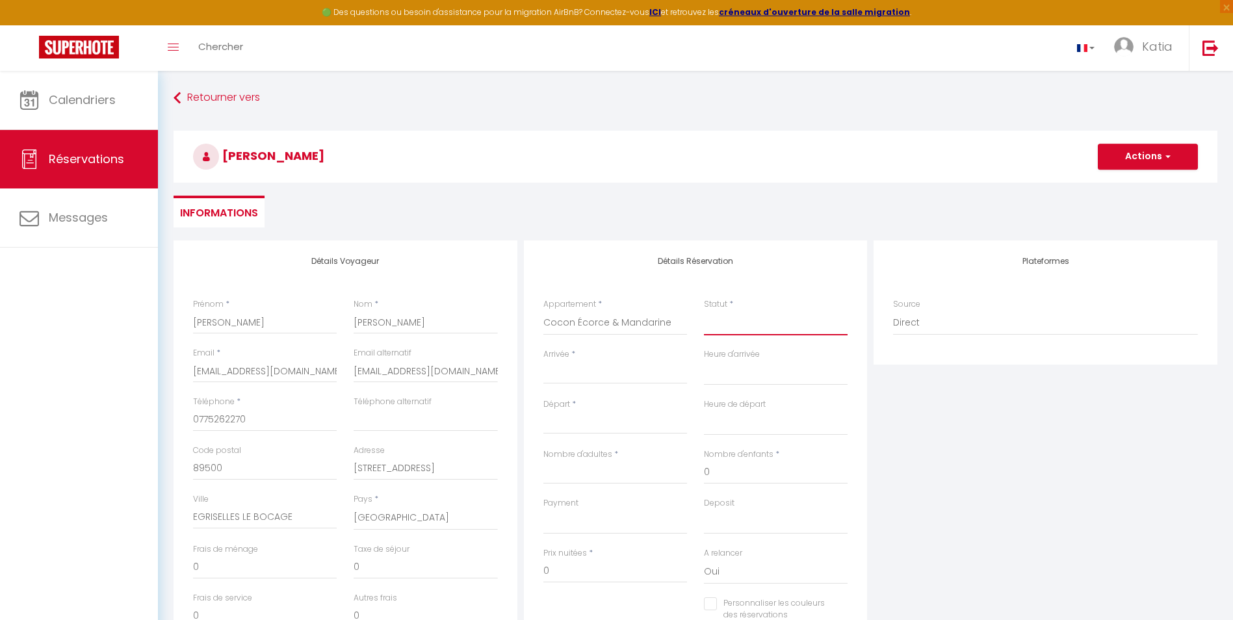
click at [749, 322] on select "Confirmé Non Confirmé Annulé Annulé par le voyageur No Show Request" at bounding box center [776, 323] width 144 height 25
click at [704, 311] on select "Confirmé Non Confirmé Annulé Annulé par le voyageur No Show Request" at bounding box center [776, 323] width 144 height 25
click at [652, 377] on input "Arrivée" at bounding box center [615, 373] width 144 height 17
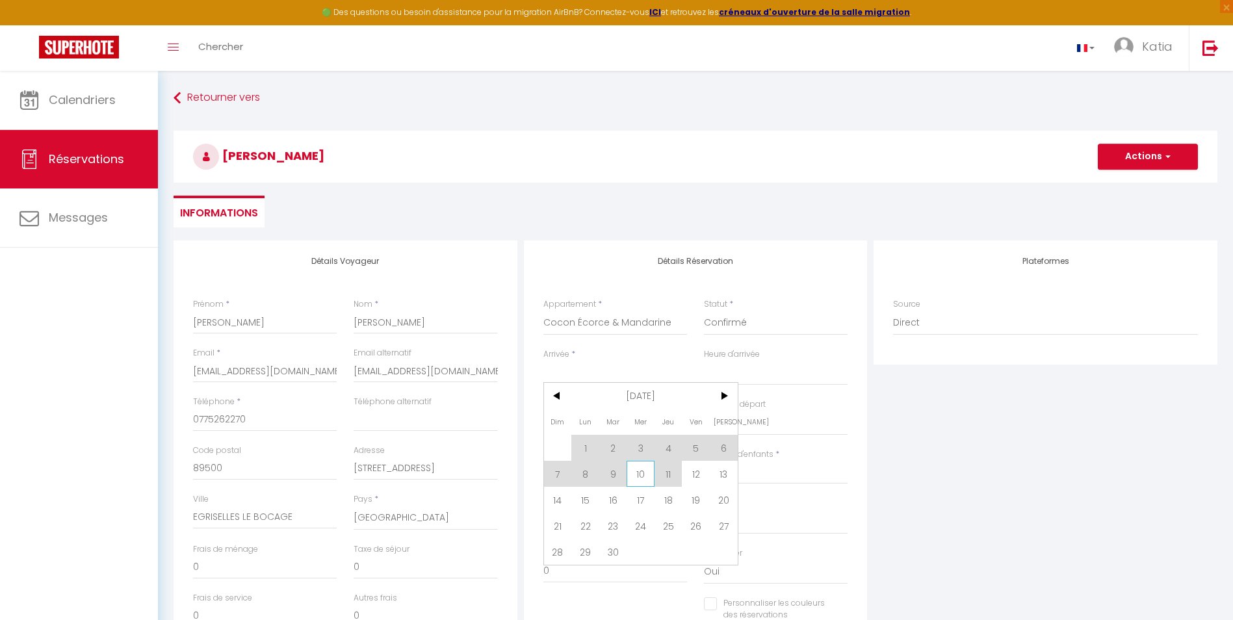
click at [634, 479] on span "10" at bounding box center [641, 474] width 28 height 26
click at [634, 479] on input "Nombre d'adultes" at bounding box center [615, 472] width 144 height 23
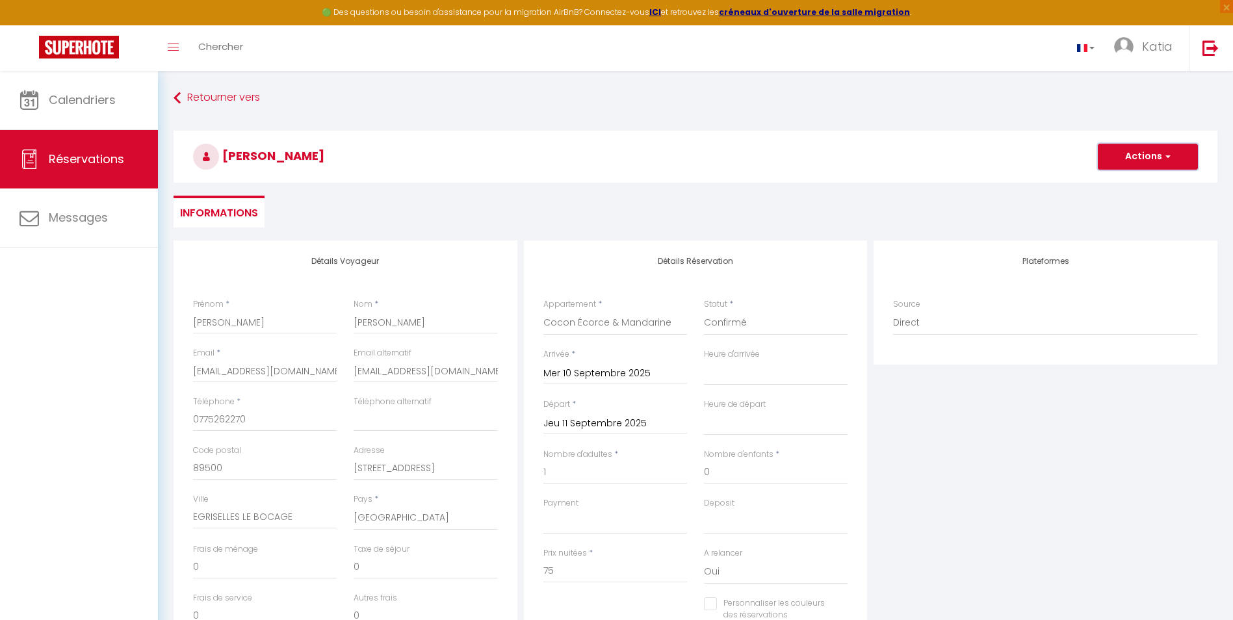
click at [1150, 164] on button "Actions" at bounding box center [1148, 157] width 100 height 26
click at [569, 573] on input "75" at bounding box center [615, 571] width 144 height 23
click at [1157, 162] on button "Actions" at bounding box center [1148, 157] width 100 height 26
click at [1138, 186] on link "Enregistrer" at bounding box center [1135, 185] width 103 height 17
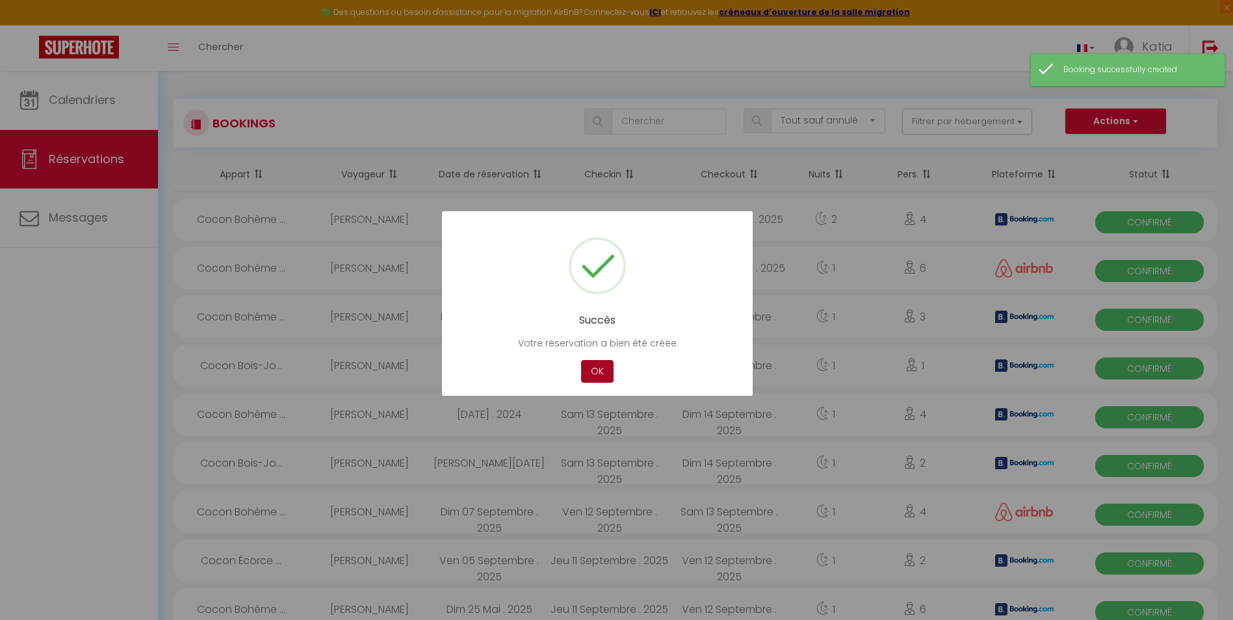
click at [599, 370] on button "OK" at bounding box center [597, 371] width 33 height 23
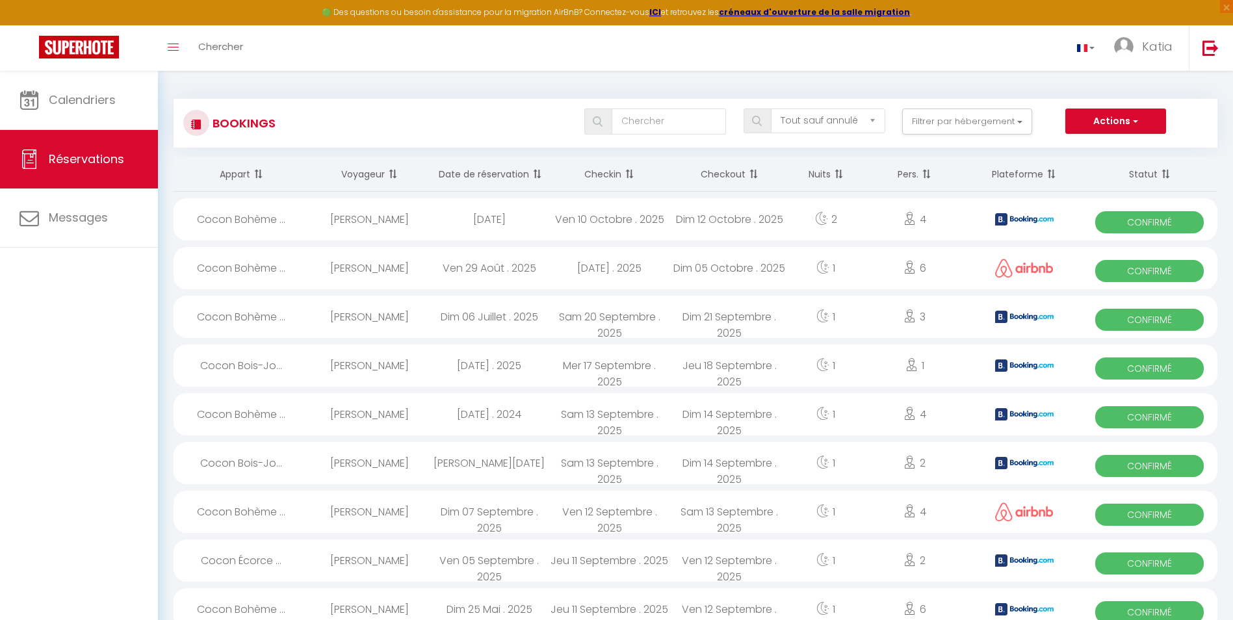
click at [246, 213] on div "Cocon Bohème ..." at bounding box center [242, 219] width 136 height 42
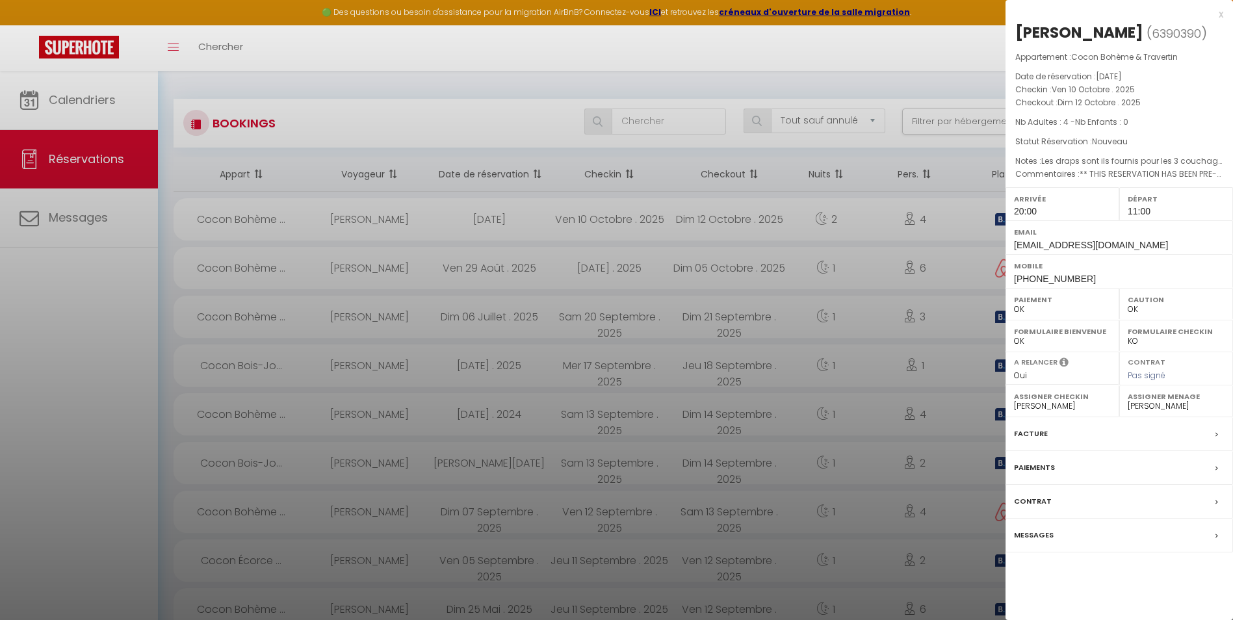
click at [85, 103] on div at bounding box center [616, 310] width 1233 height 620
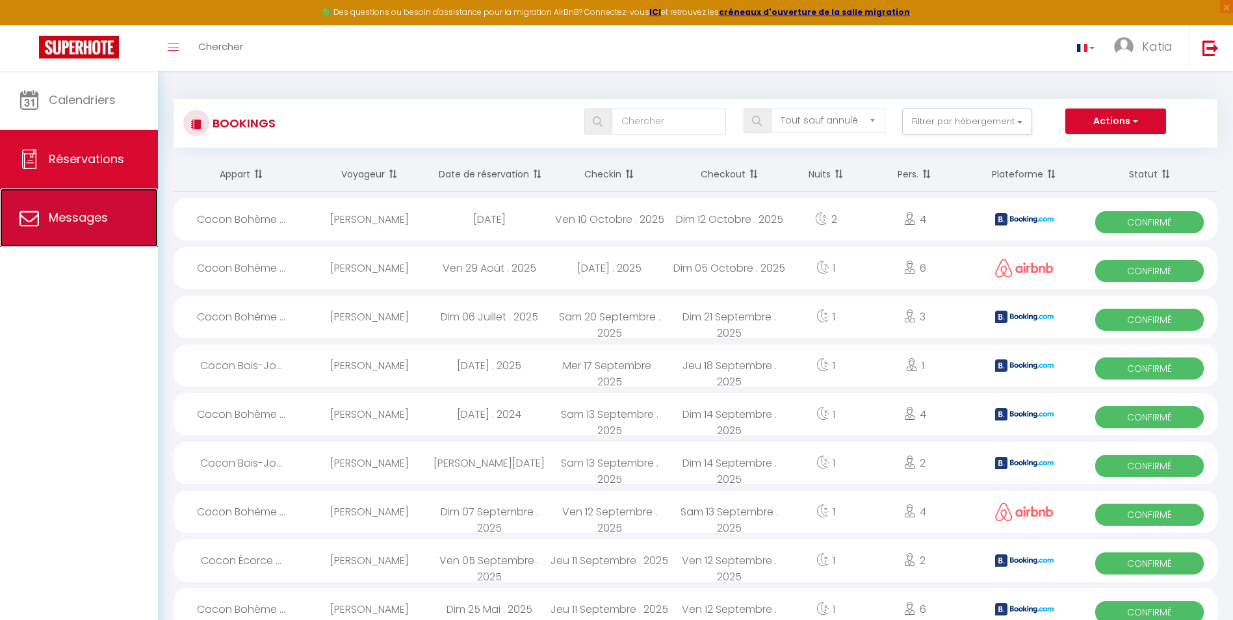
click at [71, 214] on span "Messages" at bounding box center [78, 217] width 59 height 16
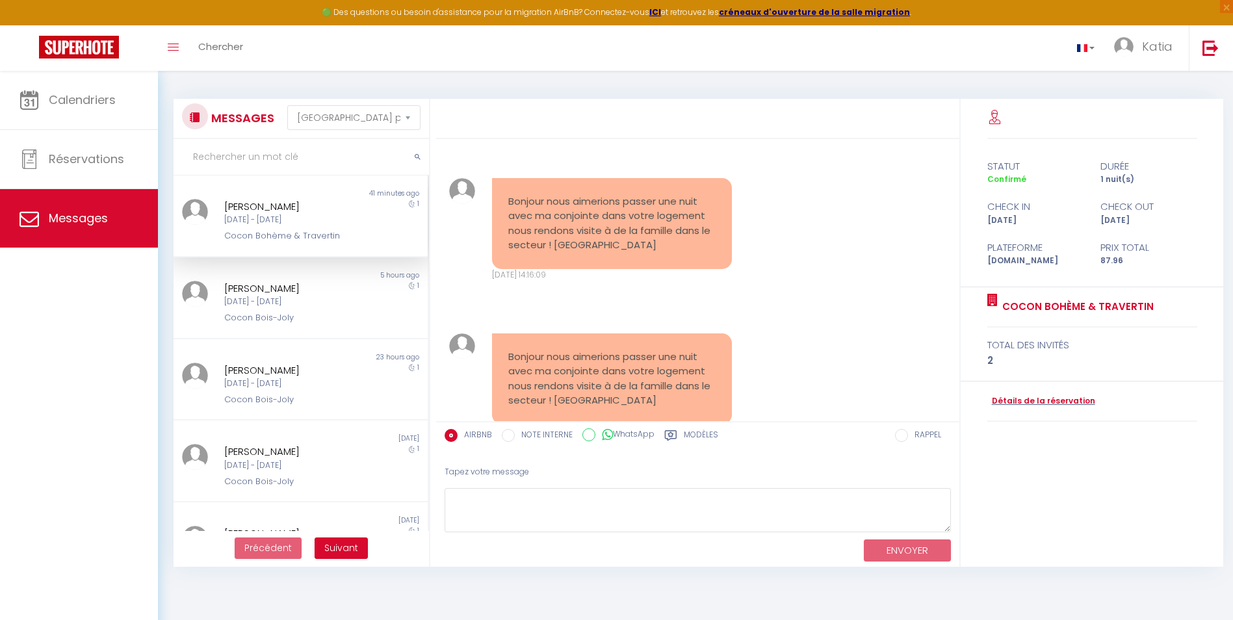
scroll to position [1714, 0]
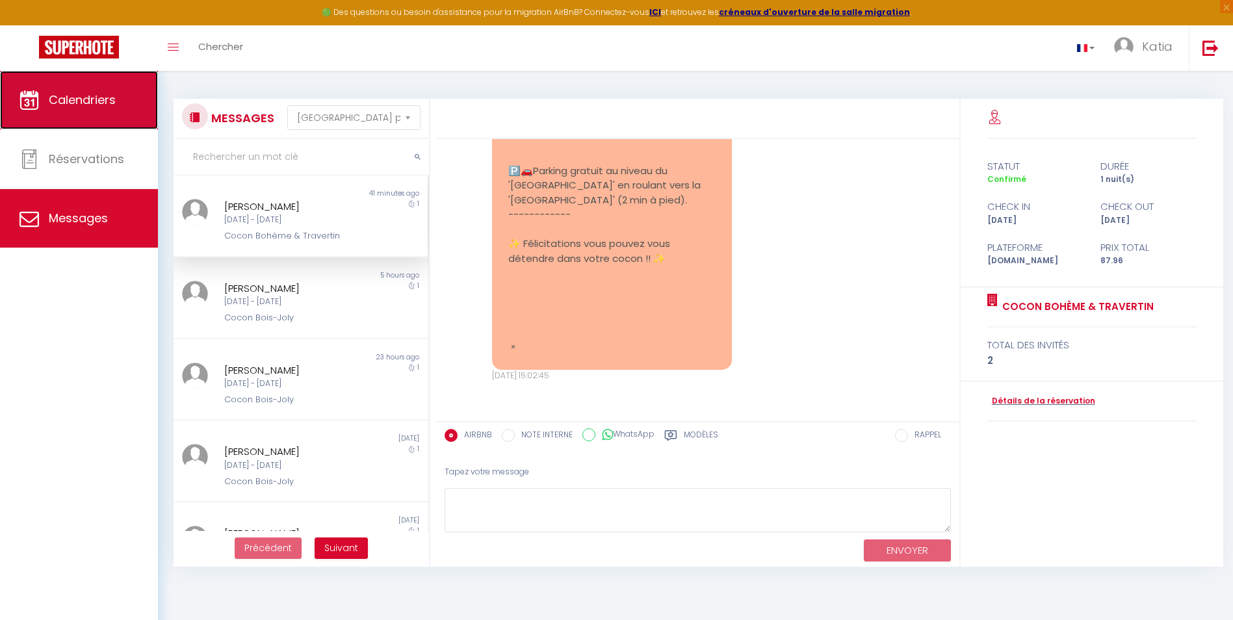
click at [80, 94] on span "Calendriers" at bounding box center [82, 100] width 67 height 16
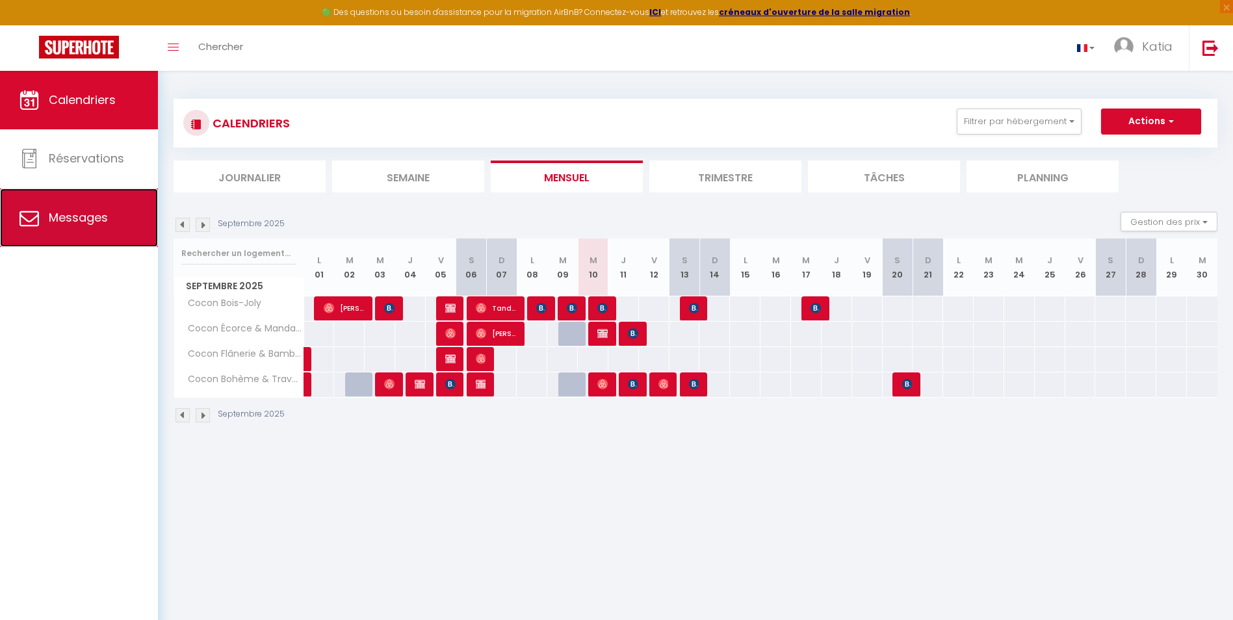
click at [91, 227] on link "Messages" at bounding box center [79, 218] width 158 height 59
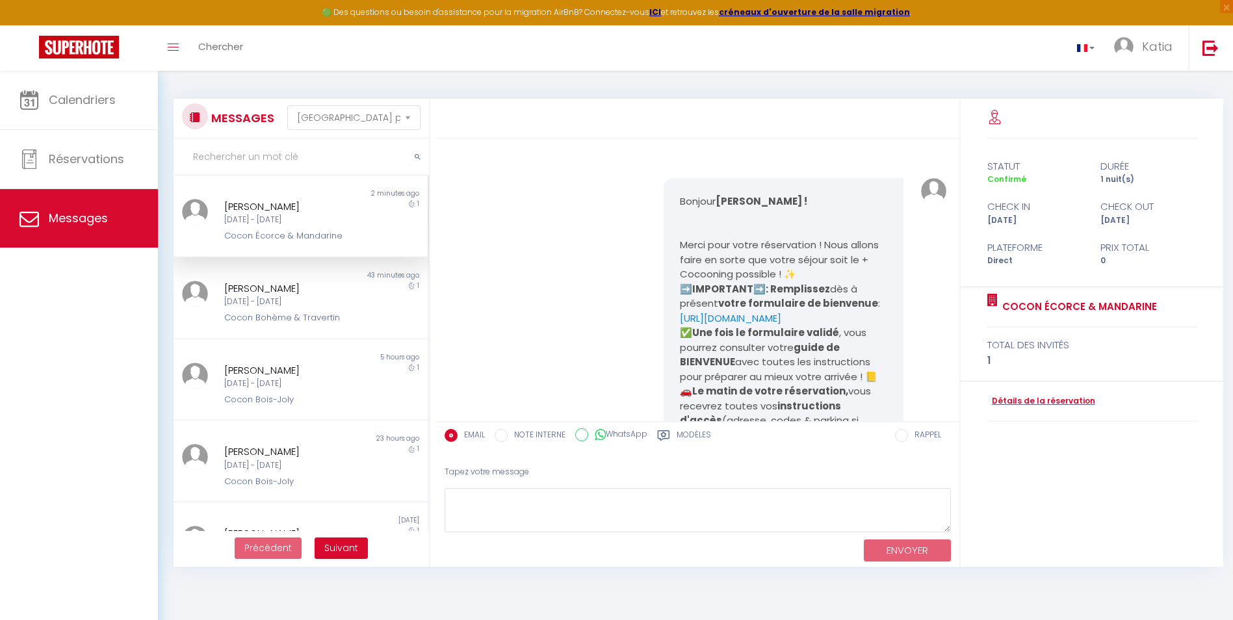
scroll to position [385, 0]
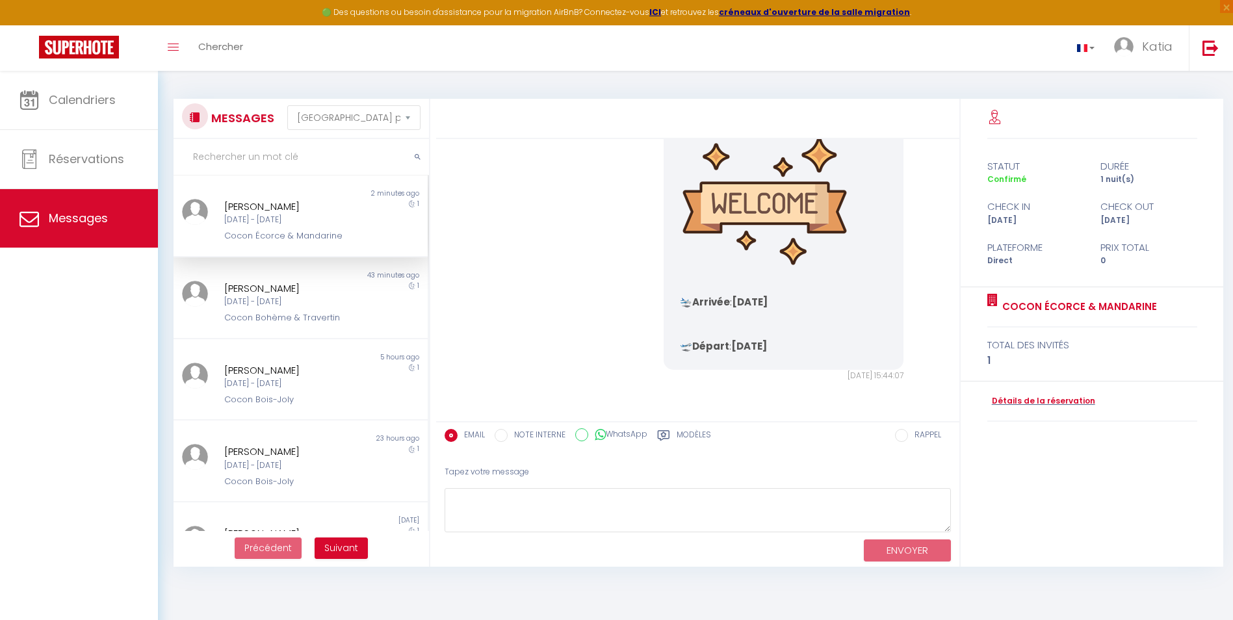
click at [271, 213] on div "Gabriel Bernard" at bounding box center [289, 207] width 131 height 16
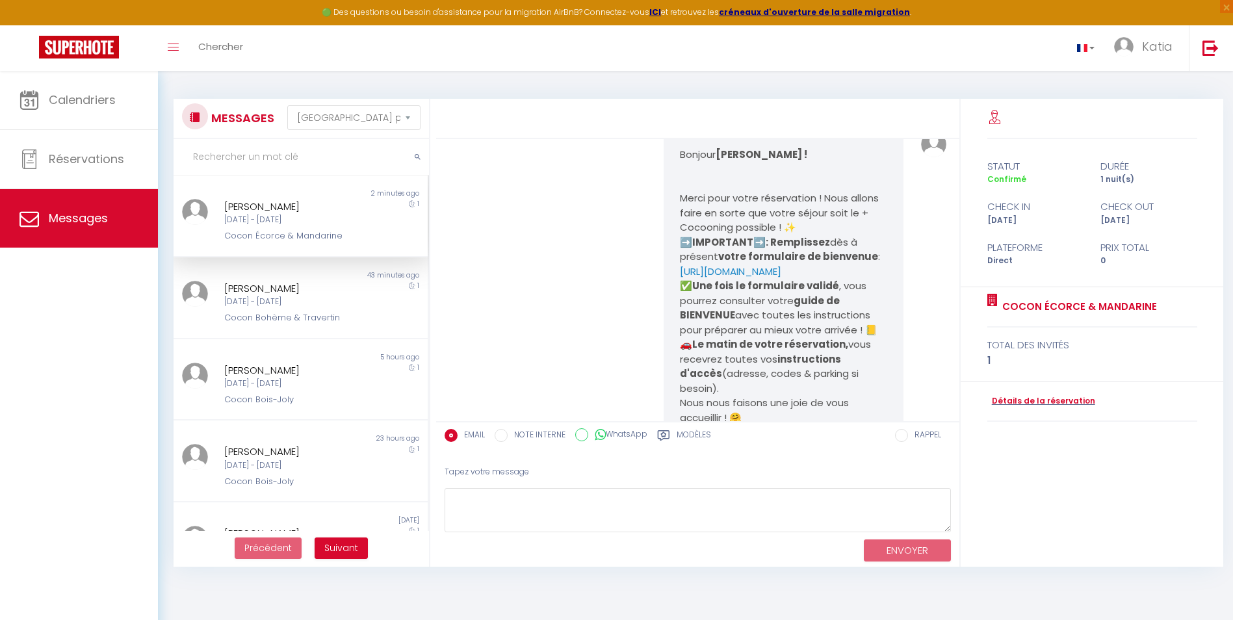
scroll to position [0, 0]
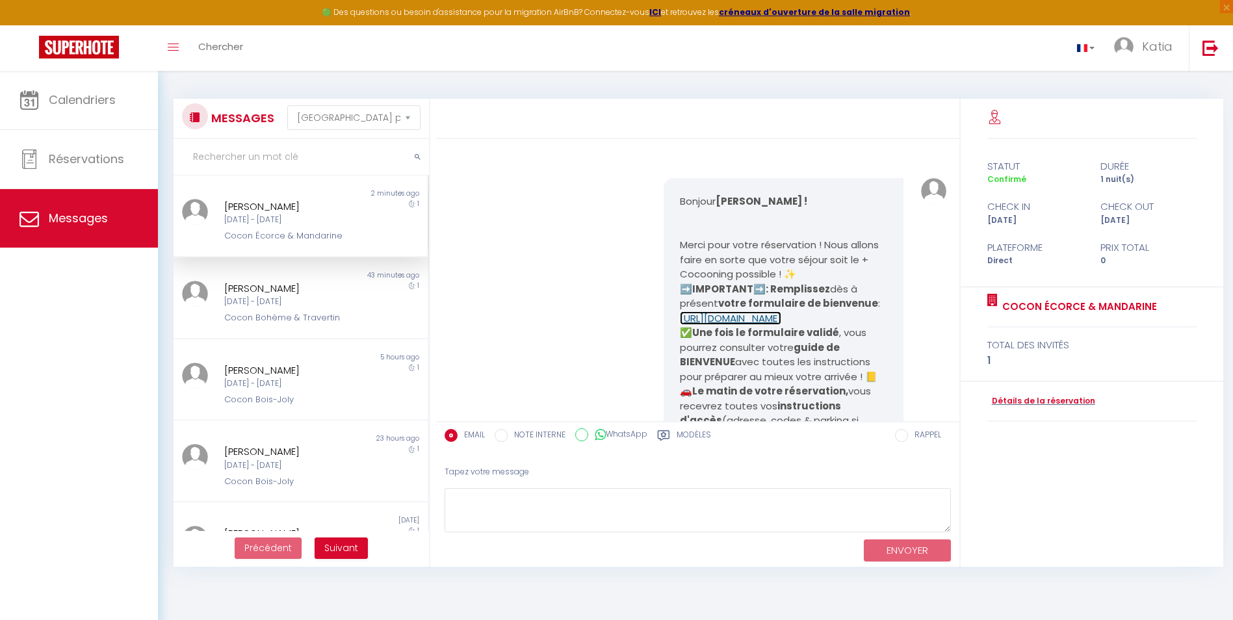
click at [777, 324] on link "https://superhote.com/applink/booking/ePeobTSERL/welcome" at bounding box center [730, 318] width 101 height 14
click at [260, 304] on div "Mer 10 Sep - Jeu 11 Sep" at bounding box center [289, 302] width 131 height 12
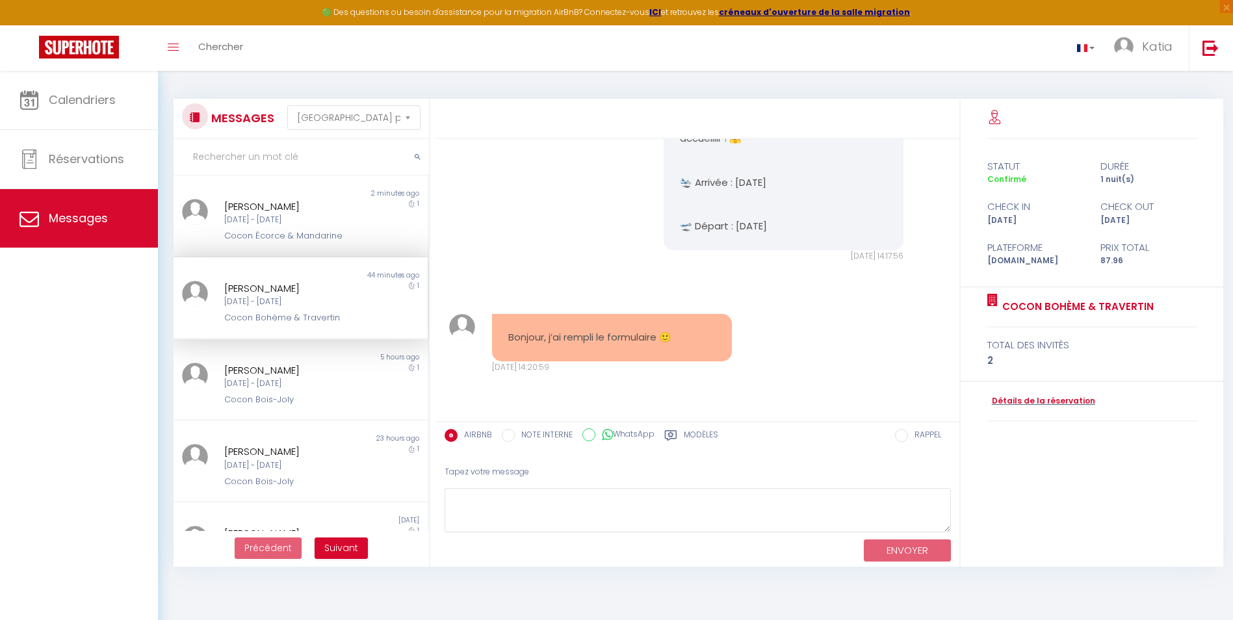
scroll to position [596, 0]
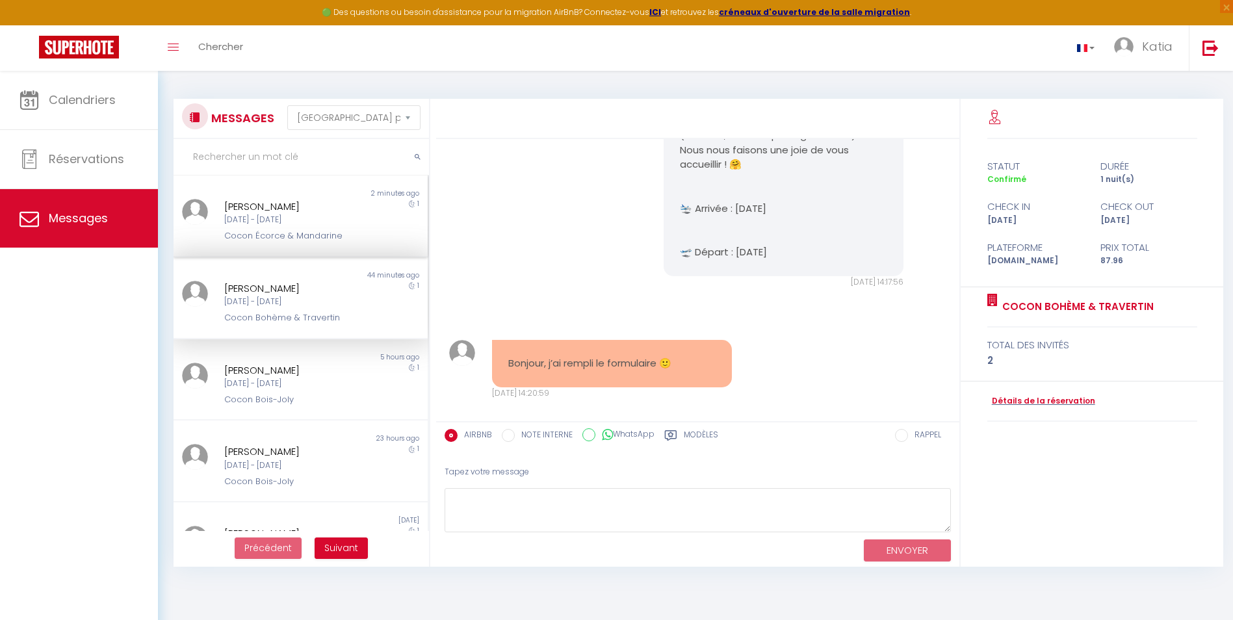
click at [293, 216] on div "Mer 10 Sep - Jeu 11 Sep" at bounding box center [289, 220] width 131 height 12
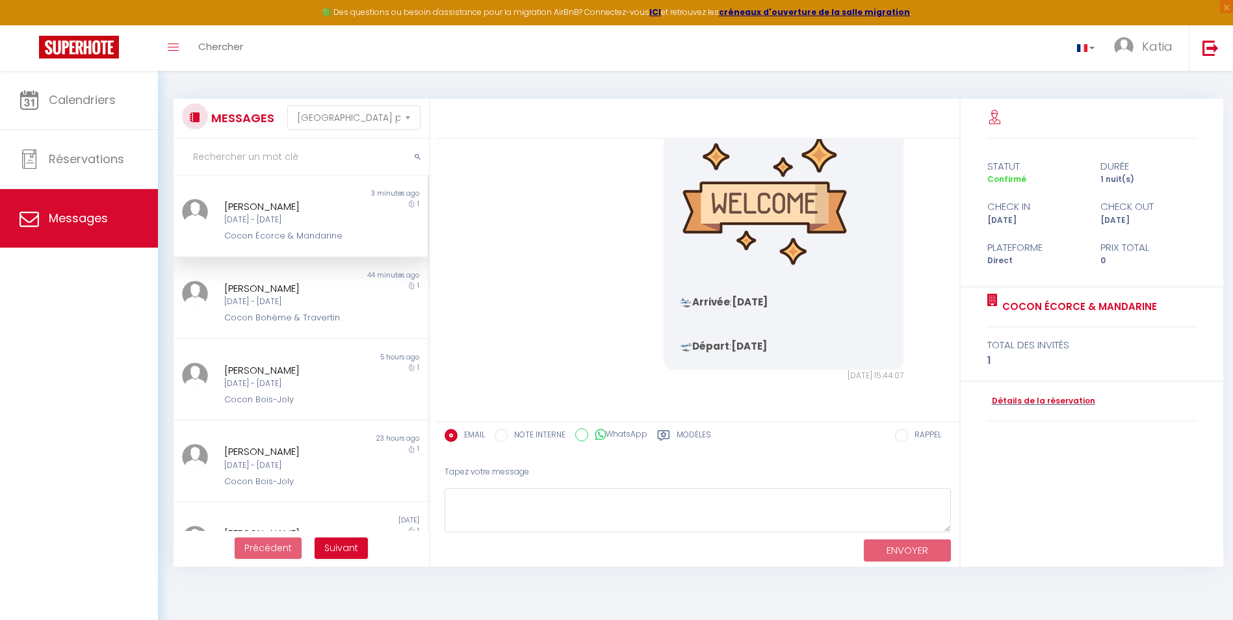
scroll to position [385, 0]
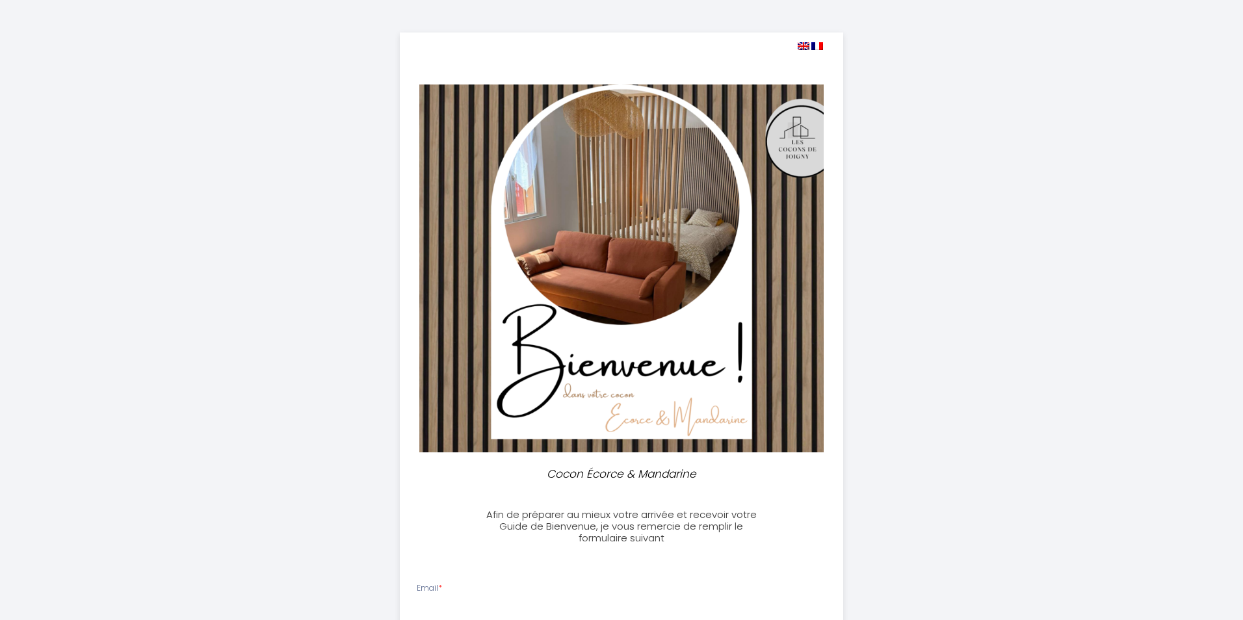
select select
